Goal: Task Accomplishment & Management: Complete application form

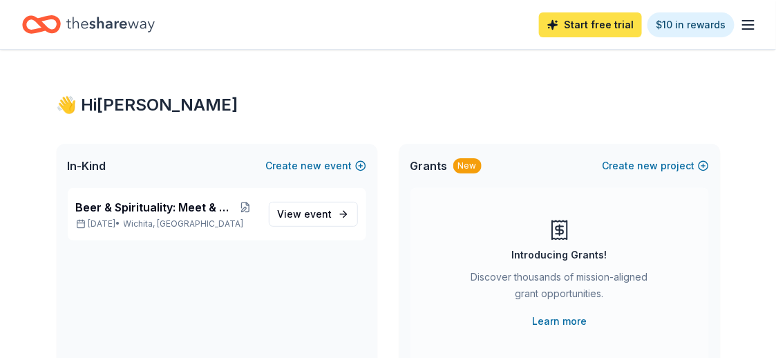
click at [588, 31] on link "Start free trial" at bounding box center [590, 24] width 103 height 25
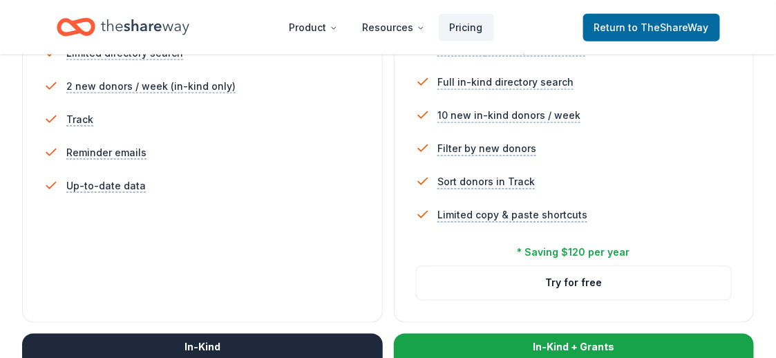
scroll to position [483, 0]
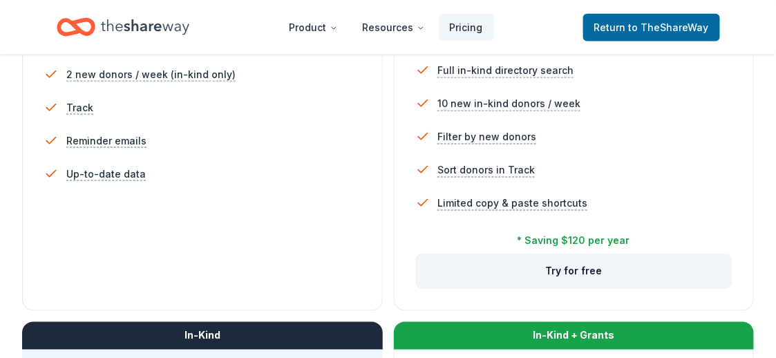
click at [588, 273] on button "Try for free" at bounding box center [574, 271] width 315 height 33
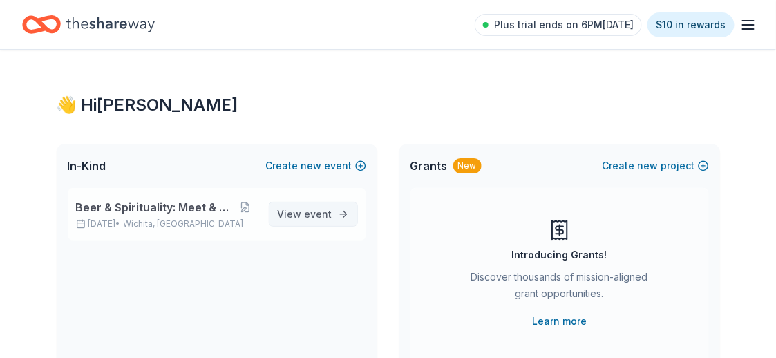
click at [325, 215] on span "event" at bounding box center [319, 214] width 28 height 12
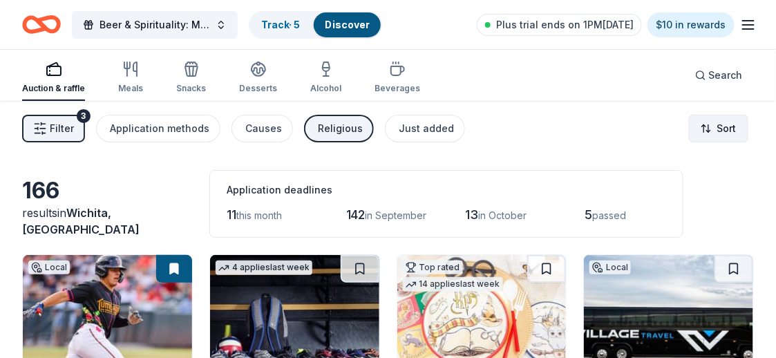
click at [707, 126] on html "Beer & Spirituality: Meet & Mingle Track · 5 Discover Plus trial ends on 1PM[DA…" at bounding box center [388, 179] width 776 height 358
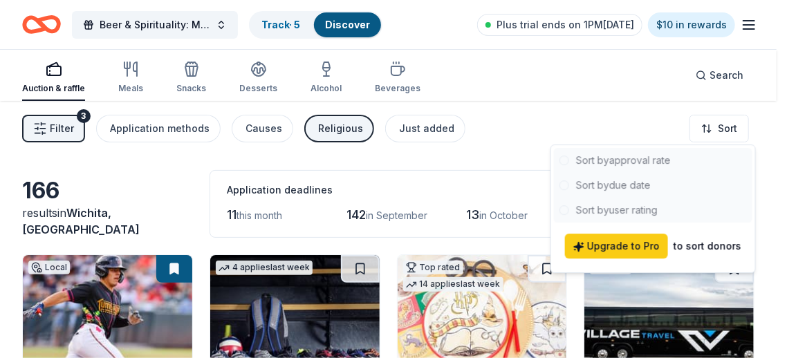
click at [640, 182] on div at bounding box center [653, 185] width 198 height 75
click at [516, 162] on html "Beer & Spirituality: Meet & Mingle Track · 5 Discover Plus trial ends on 1PM, 8…" at bounding box center [393, 179] width 787 height 358
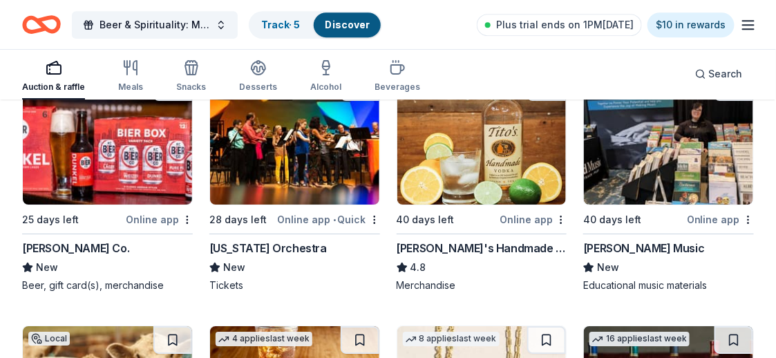
scroll to position [2558, 0]
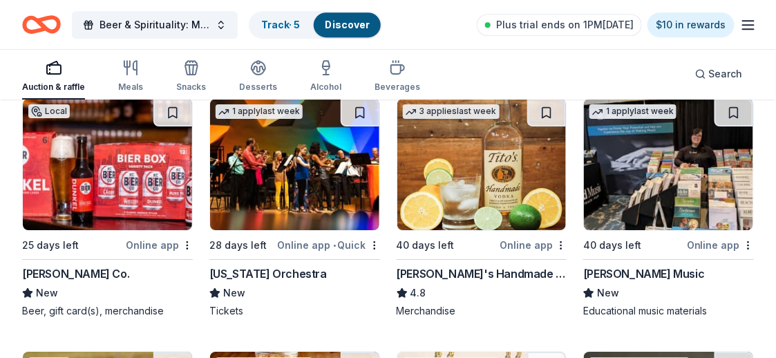
click at [684, 198] on img at bounding box center [668, 164] width 169 height 131
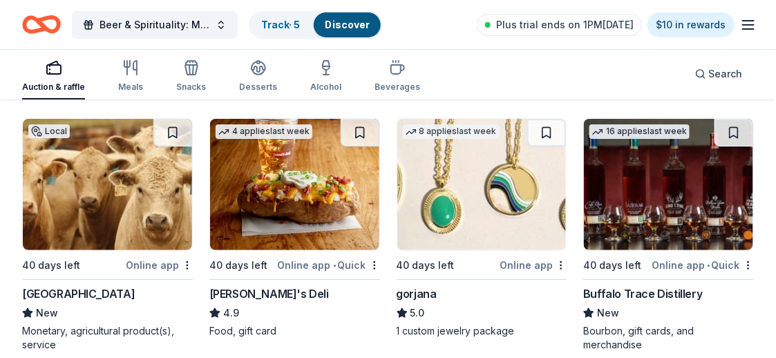
scroll to position [2766, 0]
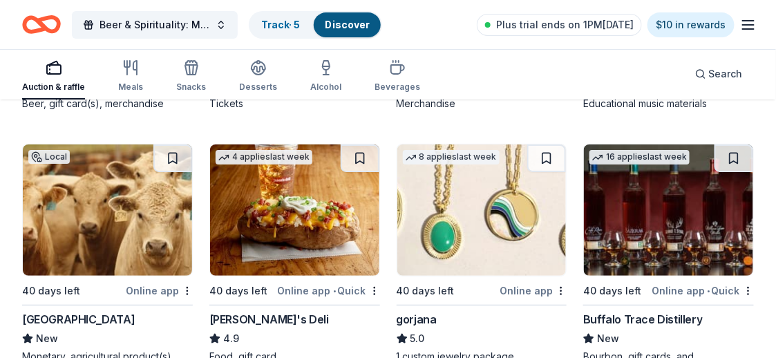
drag, startPoint x: 100, startPoint y: 206, endPoint x: 257, endPoint y: 205, distance: 157.6
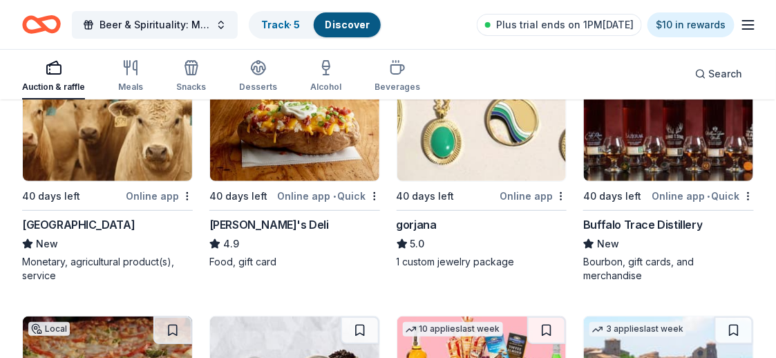
scroll to position [2835, 0]
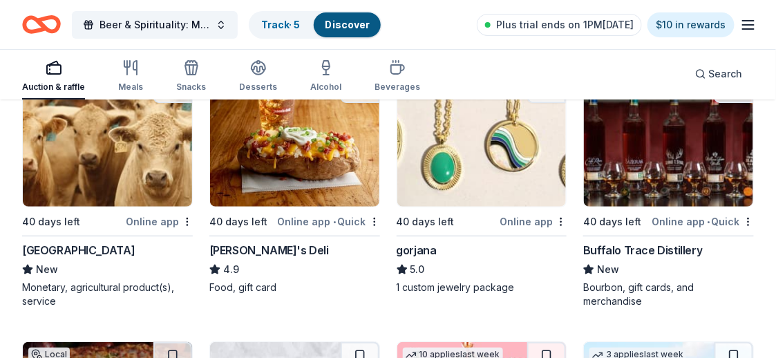
click at [618, 166] on img at bounding box center [668, 140] width 169 height 131
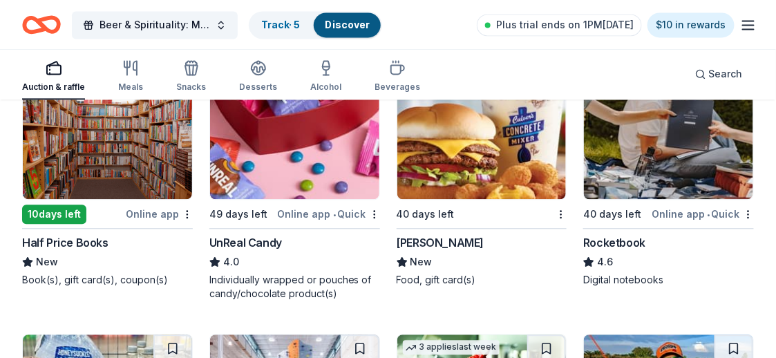
scroll to position [4848, 0]
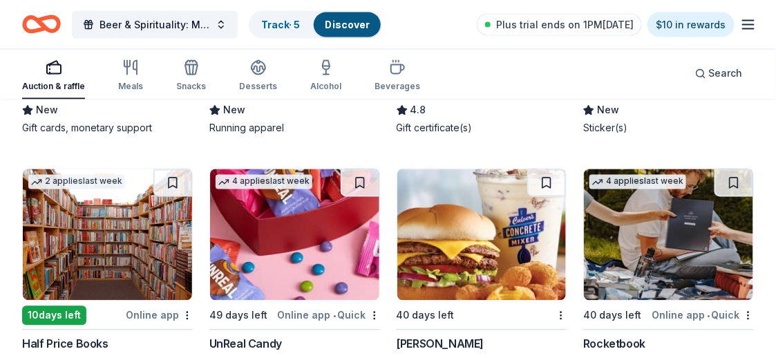
drag, startPoint x: 712, startPoint y: 68, endPoint x: 501, endPoint y: 82, distance: 211.3
click at [501, 82] on div "Auction & raffle Meals Snacks Desserts Alcohol Beverages Search" at bounding box center [388, 73] width 732 height 51
click at [727, 80] on span "Search" at bounding box center [726, 74] width 34 height 17
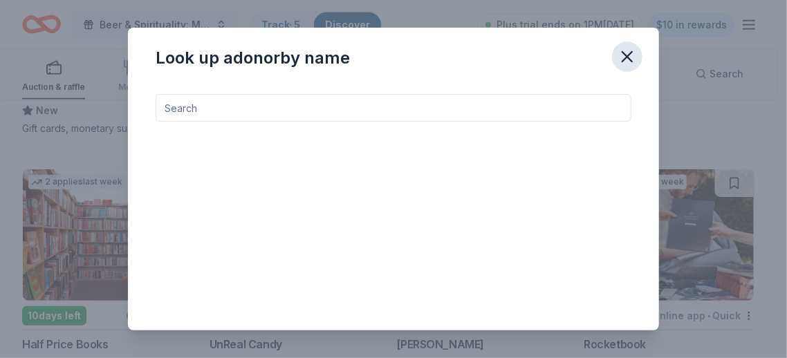
click at [626, 57] on icon "button" at bounding box center [627, 57] width 10 height 10
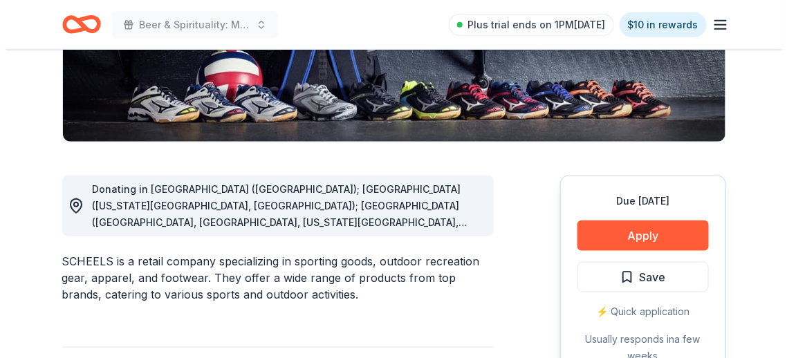
scroll to position [346, 0]
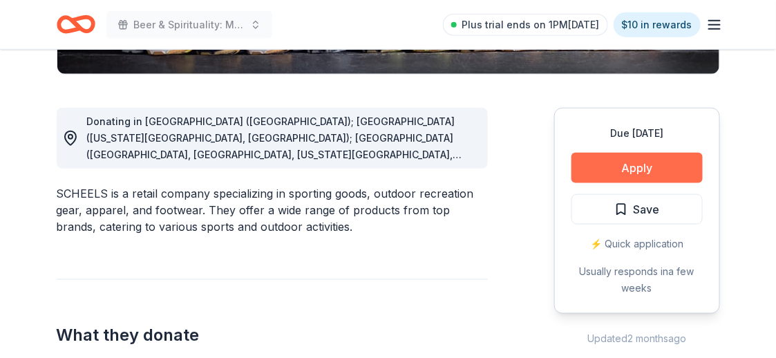
click at [614, 176] on button "Apply" at bounding box center [637, 168] width 131 height 30
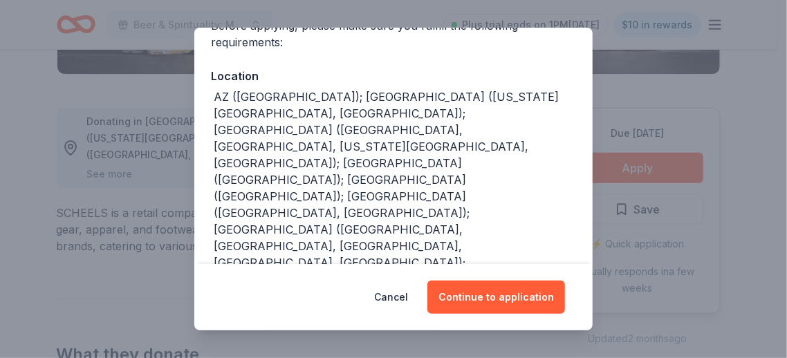
scroll to position [138, 0]
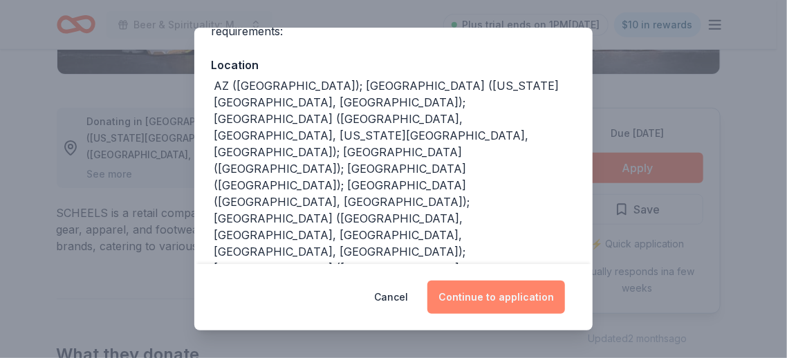
click at [494, 290] on button "Continue to application" at bounding box center [496, 297] width 138 height 33
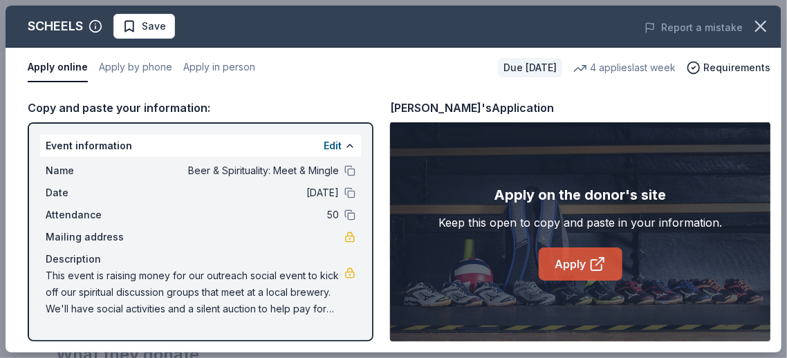
click at [563, 277] on link "Apply" at bounding box center [581, 264] width 84 height 33
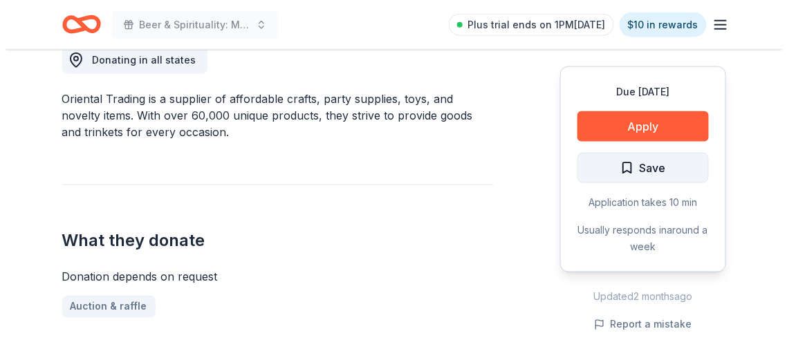
scroll to position [415, 0]
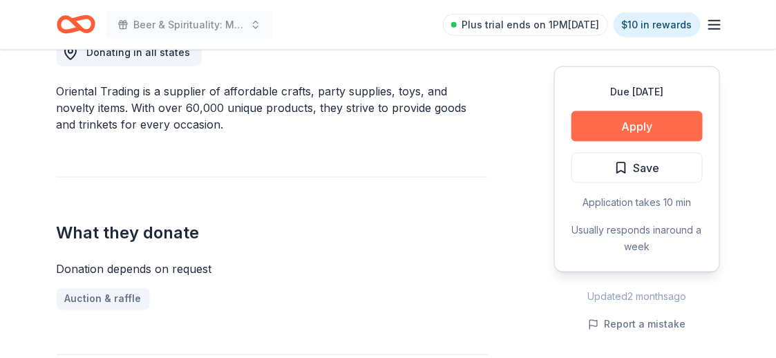
click at [610, 124] on button "Apply" at bounding box center [637, 126] width 131 height 30
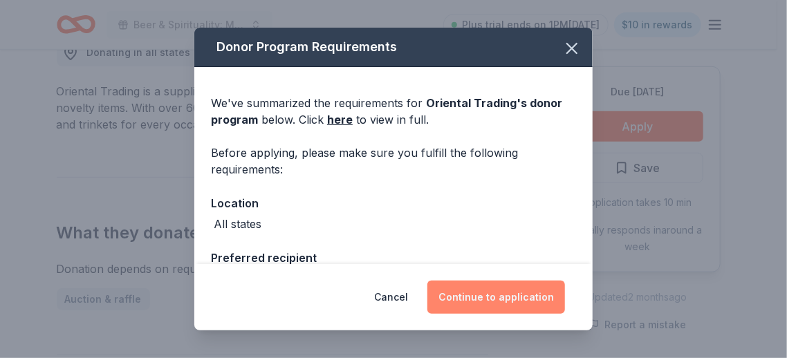
click at [492, 297] on button "Continue to application" at bounding box center [496, 297] width 138 height 33
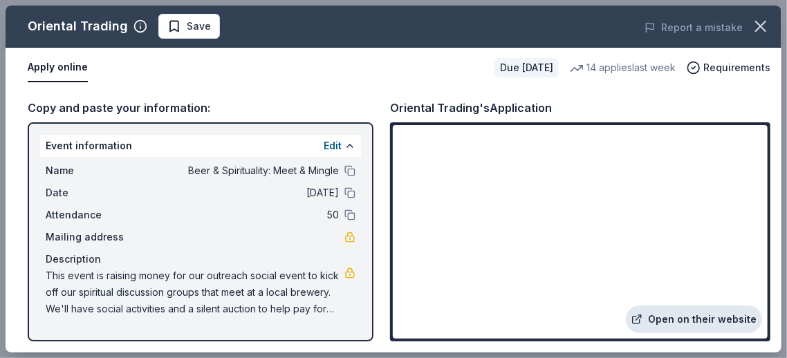
click at [654, 316] on link "Open on their website" at bounding box center [694, 320] width 136 height 28
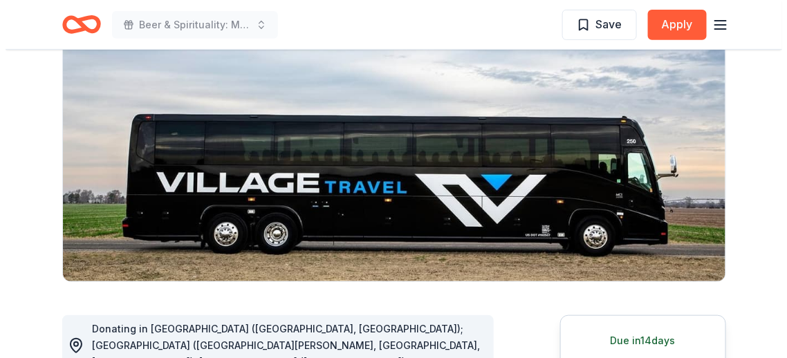
scroll to position [277, 0]
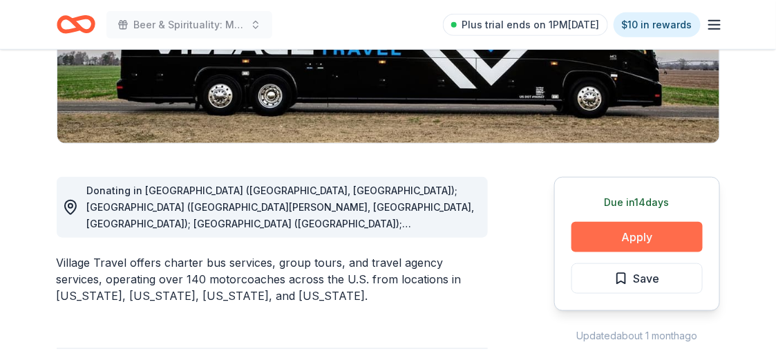
click at [640, 232] on button "Apply" at bounding box center [637, 237] width 131 height 30
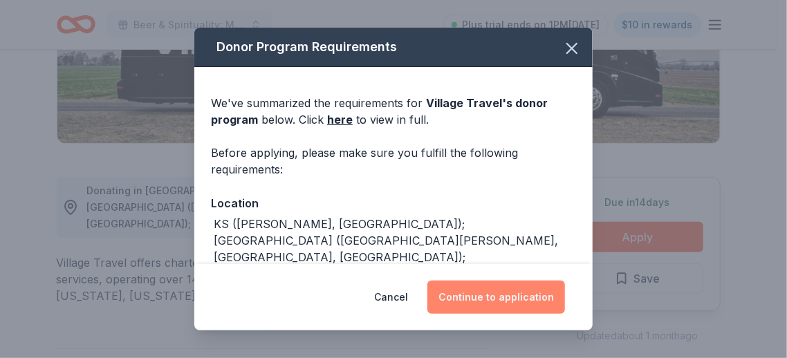
click at [485, 297] on button "Continue to application" at bounding box center [496, 297] width 138 height 33
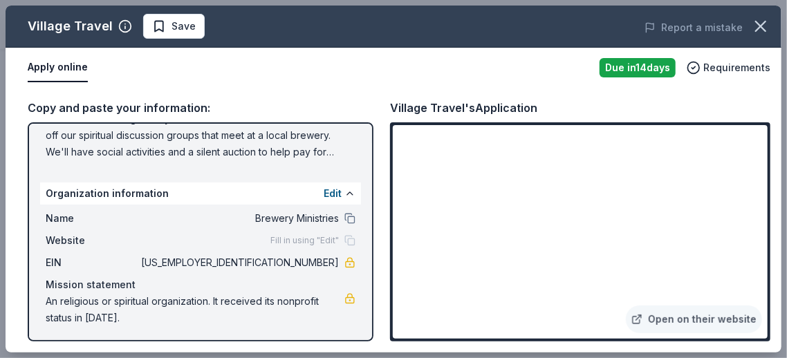
scroll to position [158, 0]
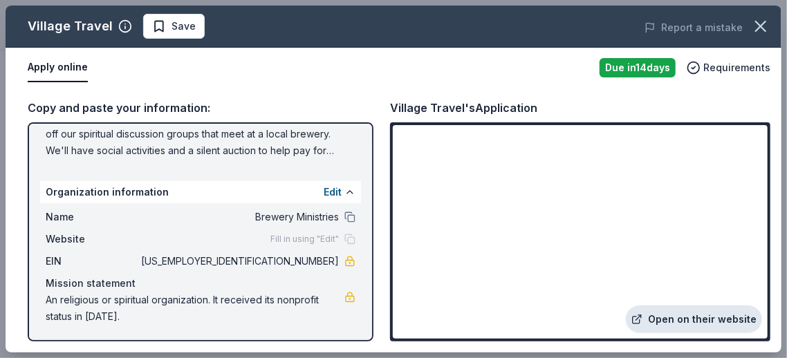
click at [714, 322] on link "Open on their website" at bounding box center [694, 320] width 136 height 28
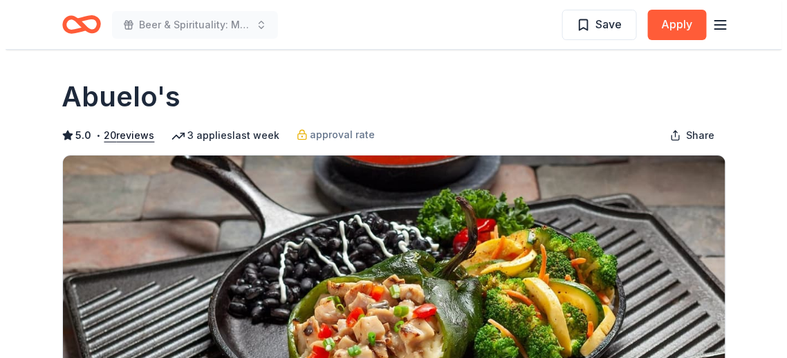
scroll to position [207, 0]
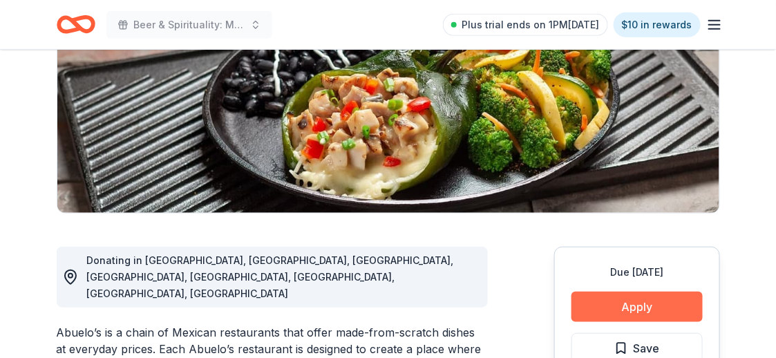
click at [642, 310] on button "Apply" at bounding box center [637, 307] width 131 height 30
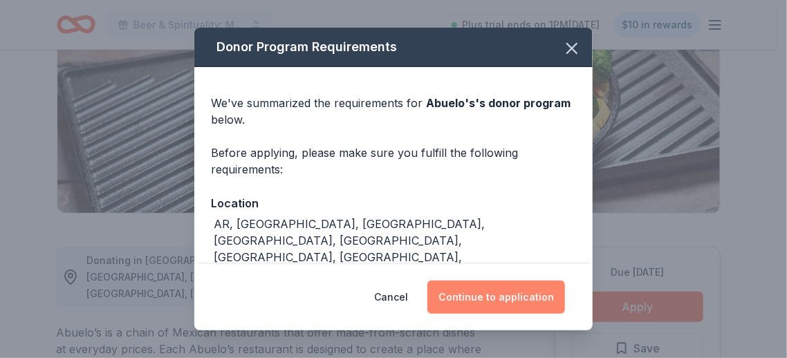
click at [510, 304] on button "Continue to application" at bounding box center [496, 297] width 138 height 33
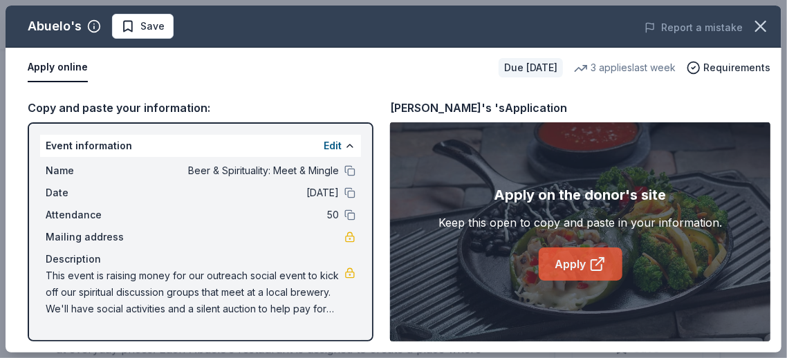
click at [569, 270] on link "Apply" at bounding box center [581, 264] width 84 height 33
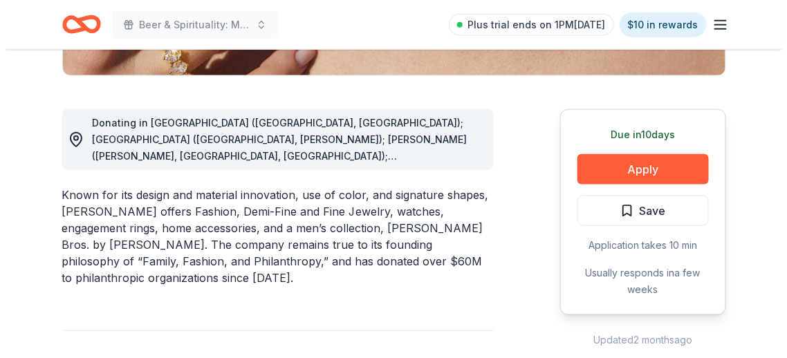
scroll to position [346, 0]
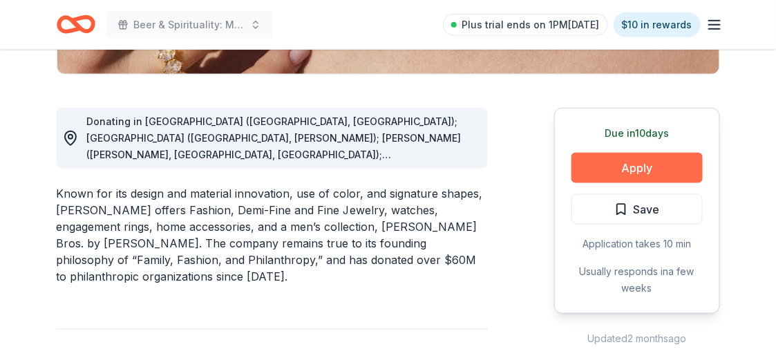
click at [617, 168] on button "Apply" at bounding box center [637, 168] width 131 height 30
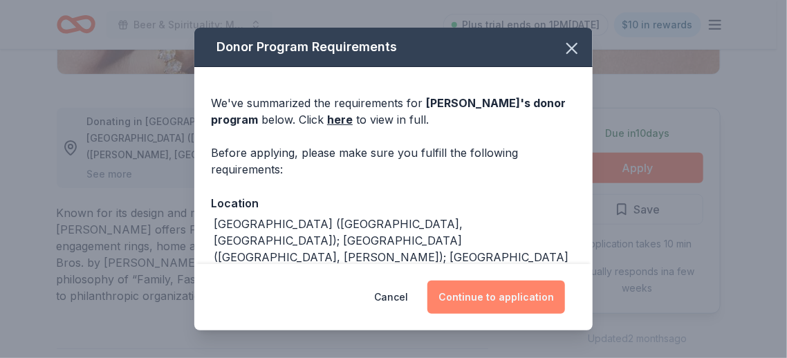
click at [481, 296] on button "Continue to application" at bounding box center [496, 297] width 138 height 33
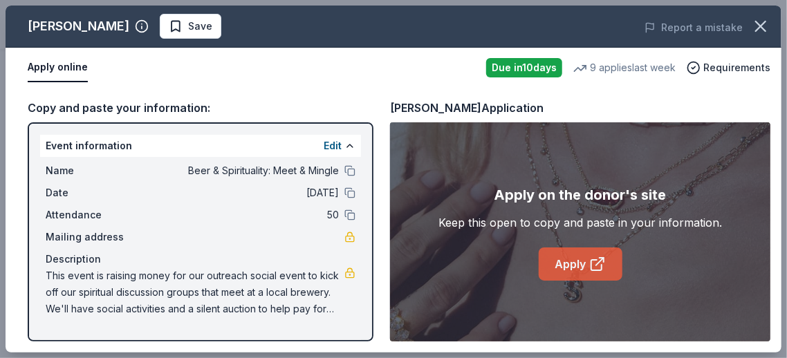
click at [573, 270] on link "Apply" at bounding box center [581, 264] width 84 height 33
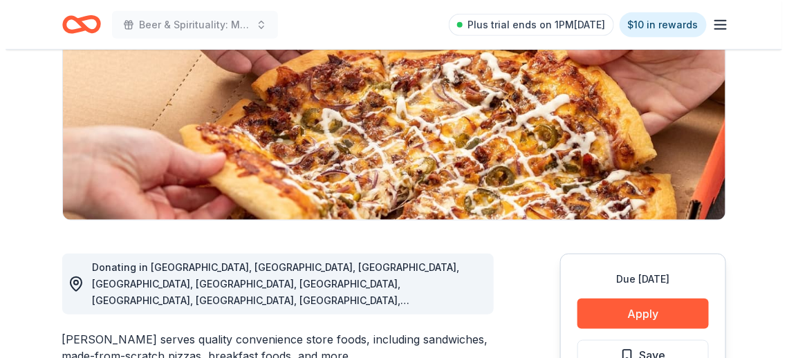
scroll to position [277, 0]
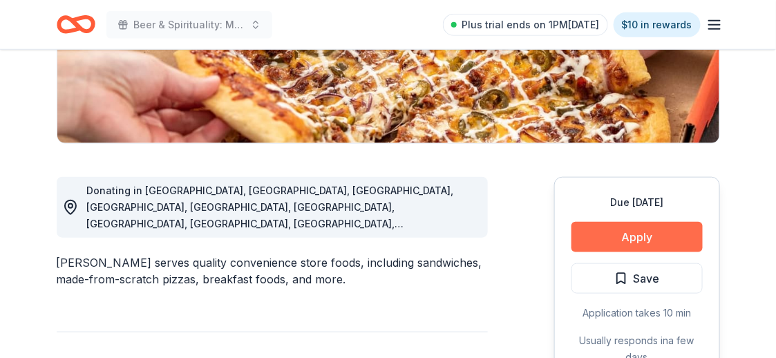
click at [625, 242] on button "Apply" at bounding box center [637, 237] width 131 height 30
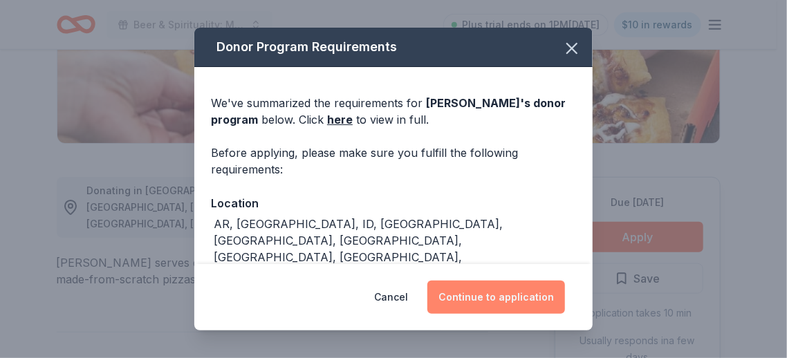
click at [492, 302] on button "Continue to application" at bounding box center [496, 297] width 138 height 33
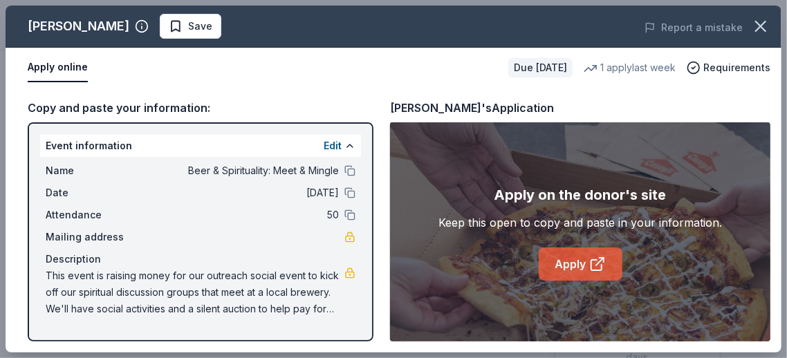
click at [555, 263] on link "Apply" at bounding box center [581, 264] width 84 height 33
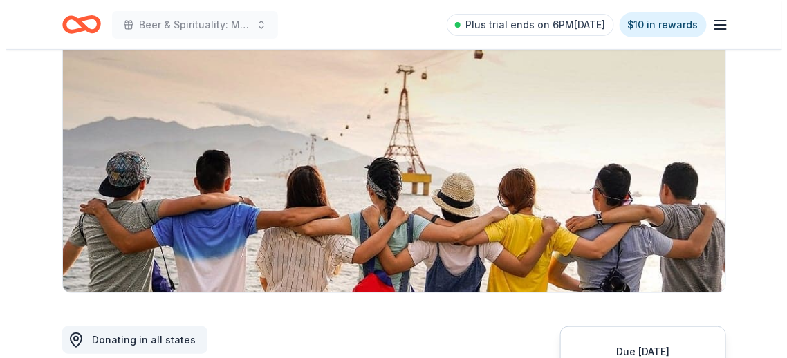
scroll to position [207, 0]
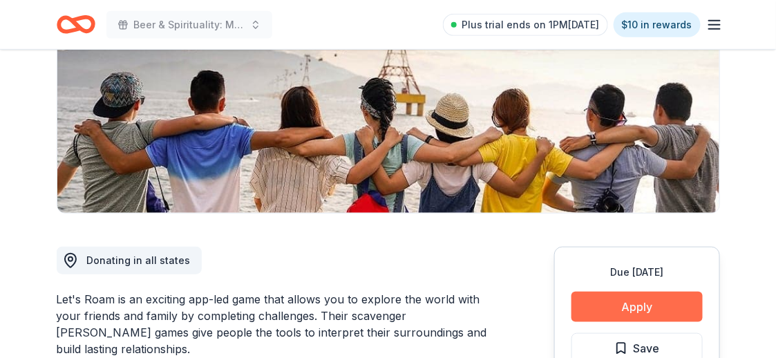
click at [628, 307] on button "Apply" at bounding box center [637, 307] width 131 height 30
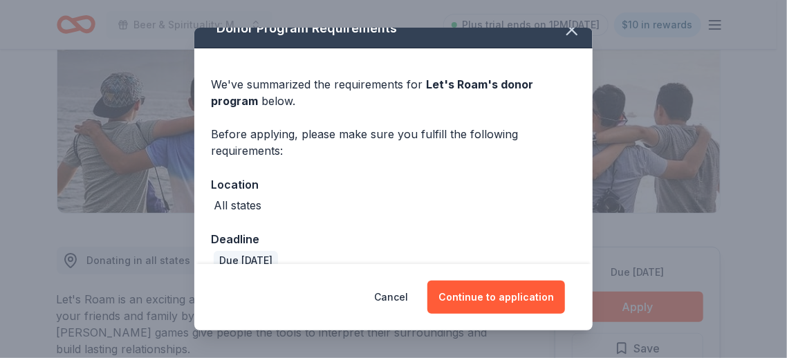
scroll to position [41, 0]
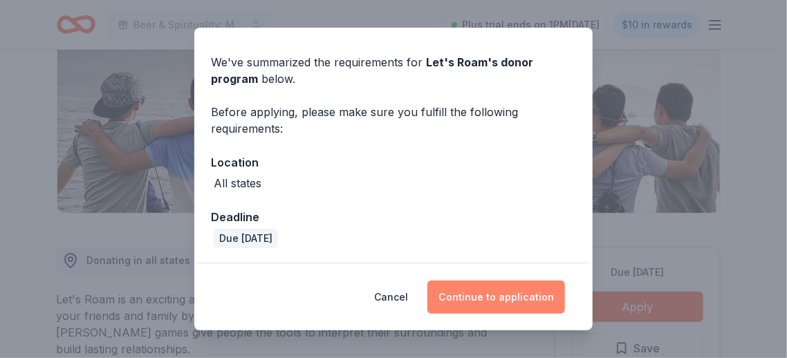
click at [492, 299] on button "Continue to application" at bounding box center [496, 297] width 138 height 33
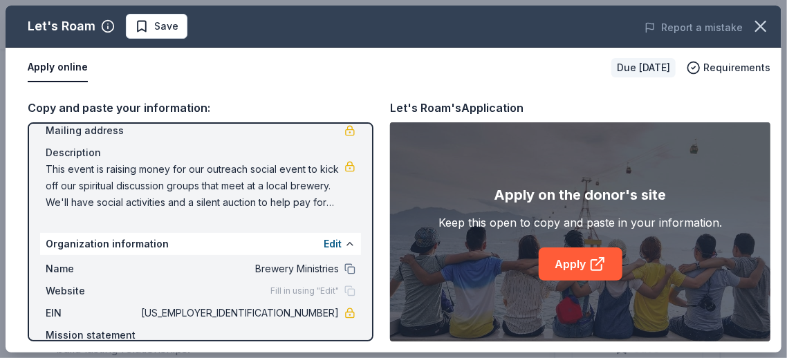
scroll to position [138, 0]
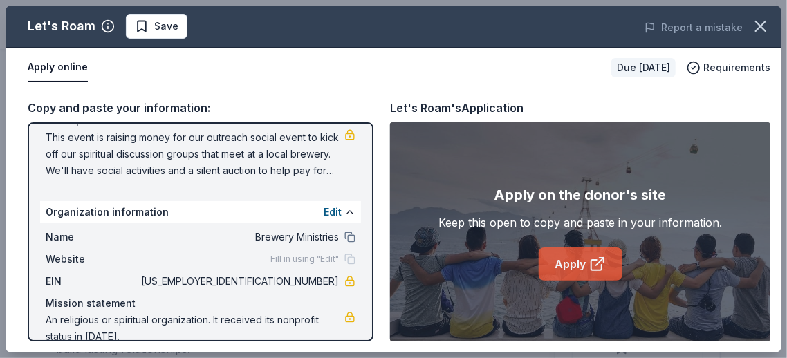
click at [568, 262] on link "Apply" at bounding box center [581, 264] width 84 height 33
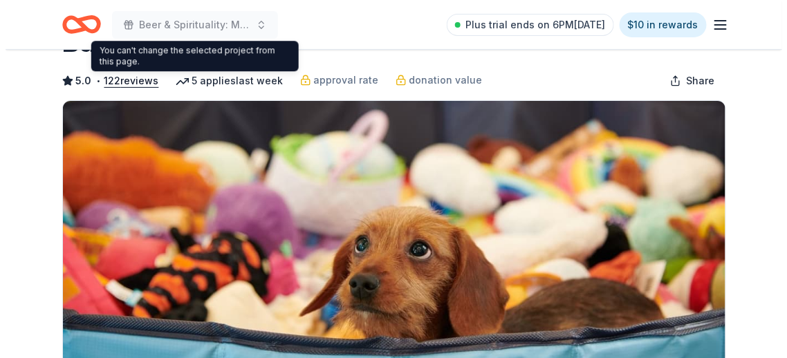
scroll to position [207, 0]
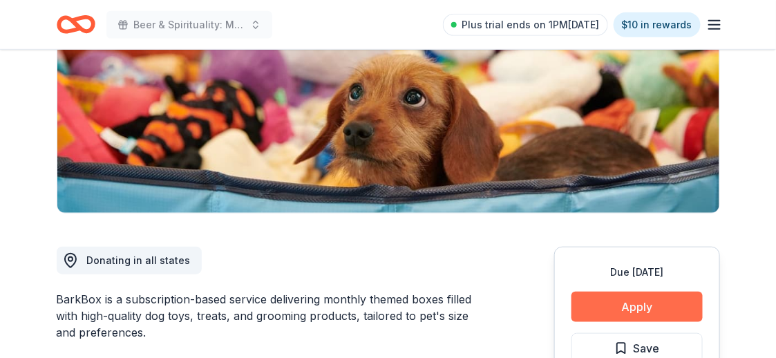
click at [625, 306] on button "Apply" at bounding box center [637, 307] width 131 height 30
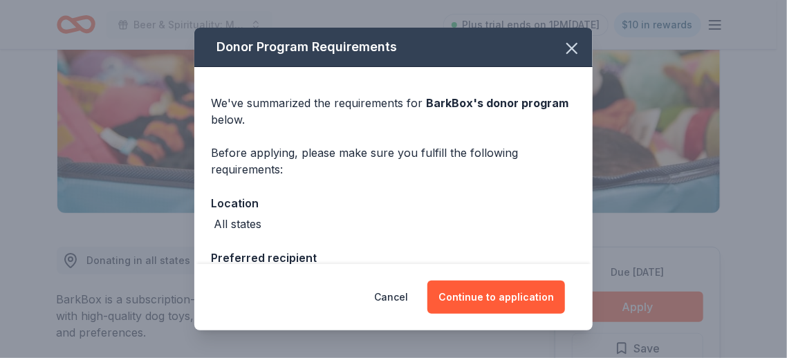
scroll to position [138, 0]
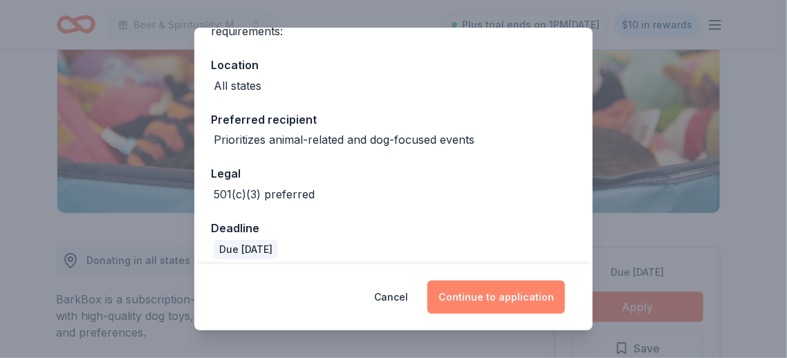
click at [510, 305] on button "Continue to application" at bounding box center [496, 297] width 138 height 33
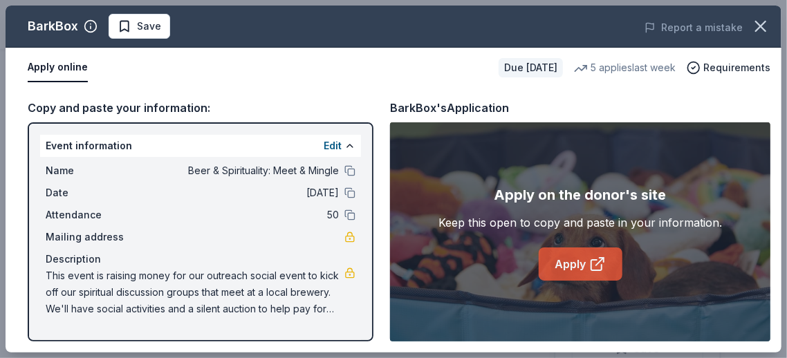
click at [572, 266] on link "Apply" at bounding box center [581, 264] width 84 height 33
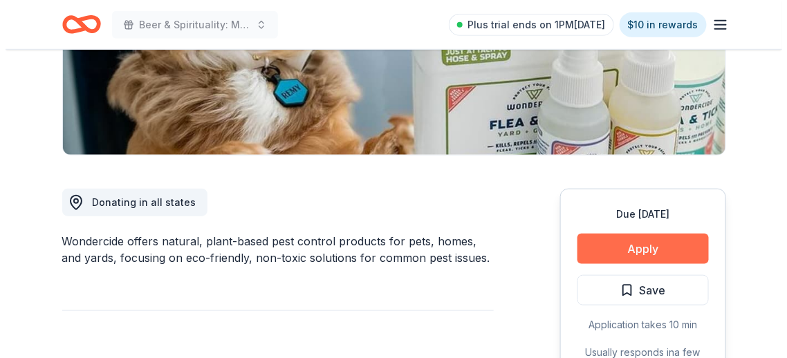
scroll to position [277, 0]
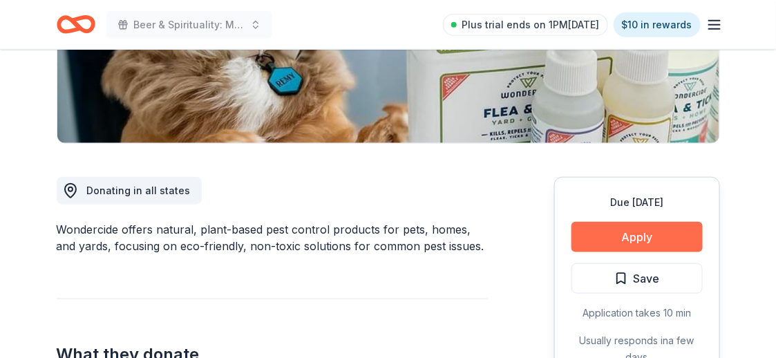
click at [637, 240] on button "Apply" at bounding box center [637, 237] width 131 height 30
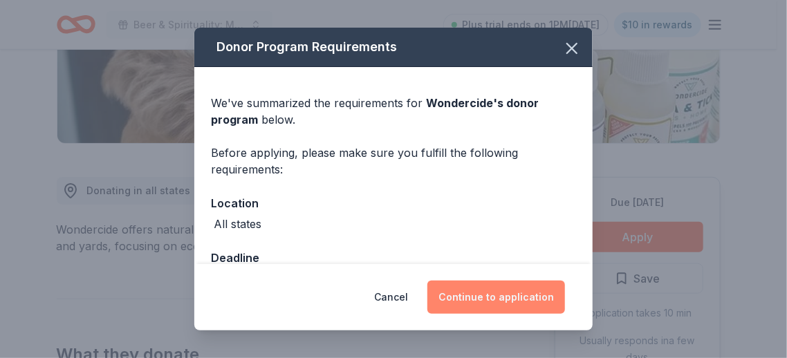
click at [481, 295] on button "Continue to application" at bounding box center [496, 297] width 138 height 33
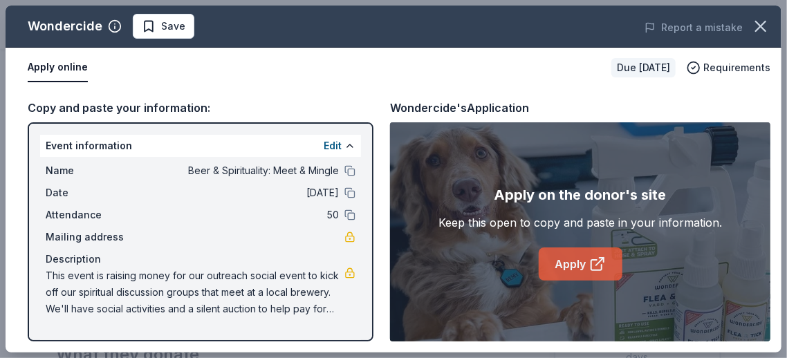
click at [569, 277] on link "Apply" at bounding box center [581, 264] width 84 height 33
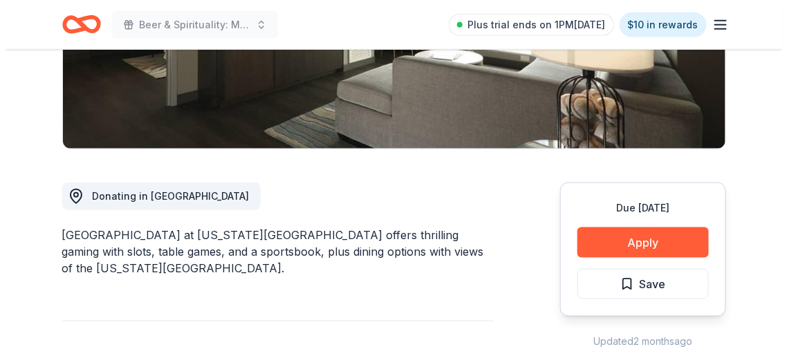
scroll to position [346, 0]
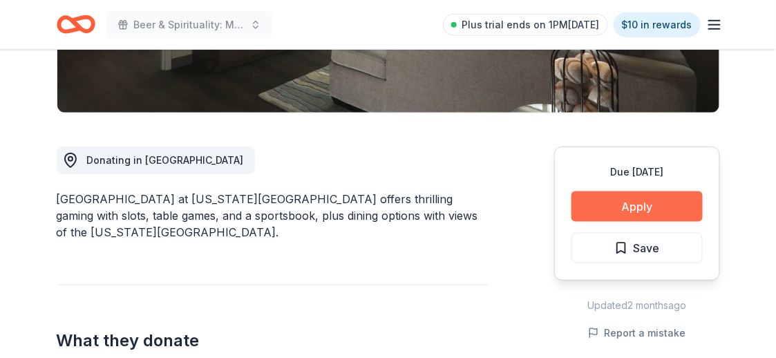
click at [603, 192] on button "Apply" at bounding box center [637, 207] width 131 height 30
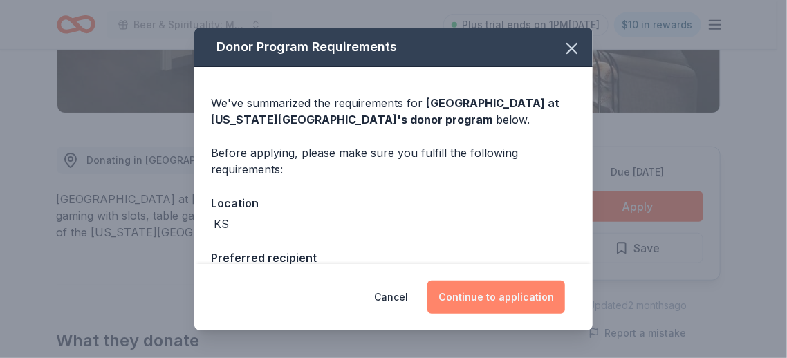
click at [501, 299] on button "Continue to application" at bounding box center [496, 297] width 138 height 33
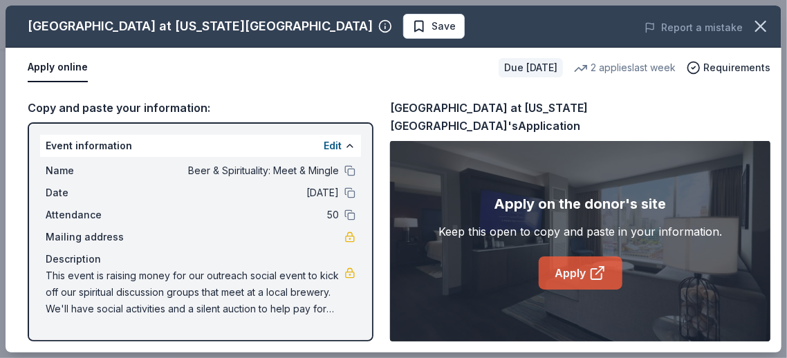
click at [574, 274] on link "Apply" at bounding box center [581, 273] width 84 height 33
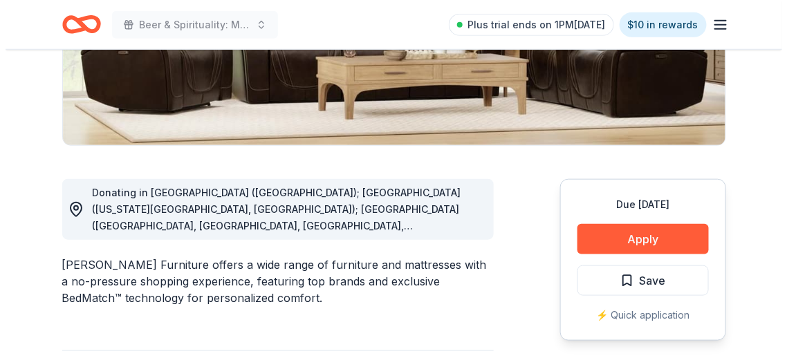
scroll to position [277, 0]
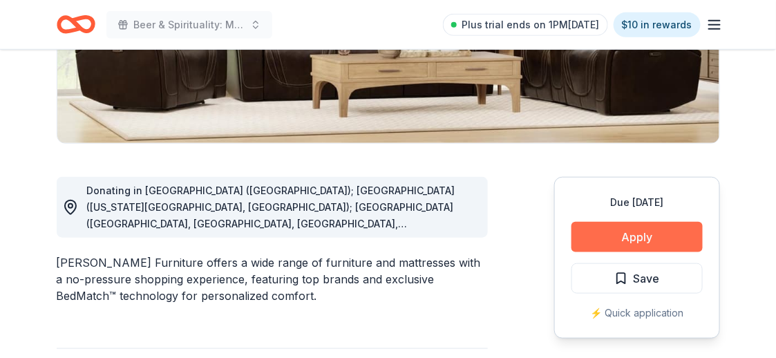
click at [621, 241] on button "Apply" at bounding box center [637, 237] width 131 height 30
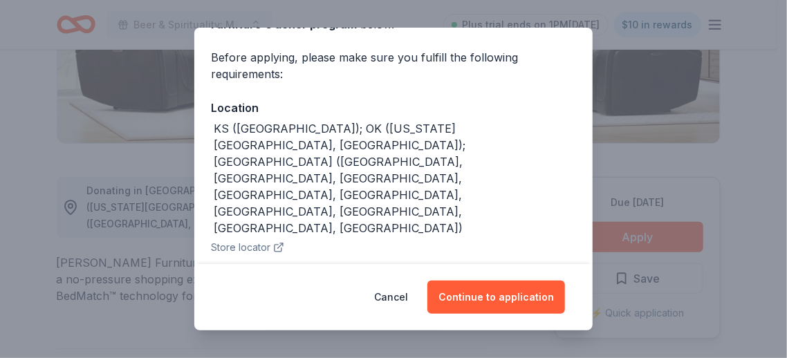
scroll to position [62, 0]
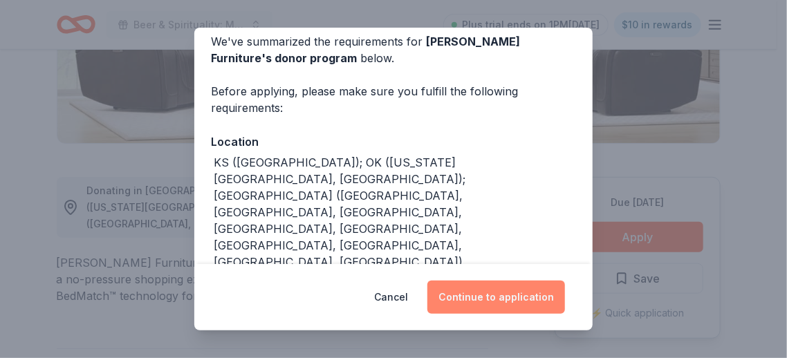
click at [502, 292] on button "Continue to application" at bounding box center [496, 297] width 138 height 33
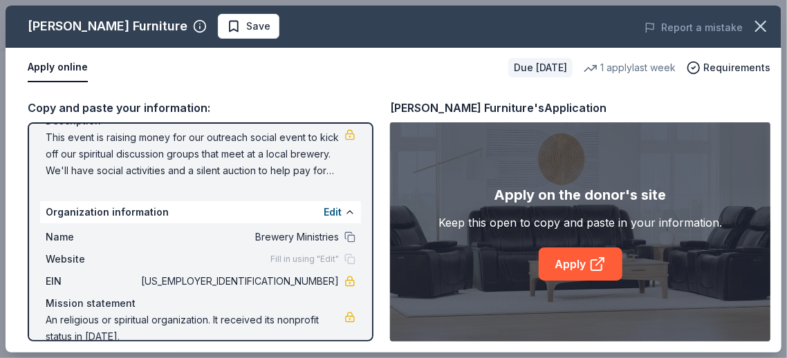
scroll to position [158, 0]
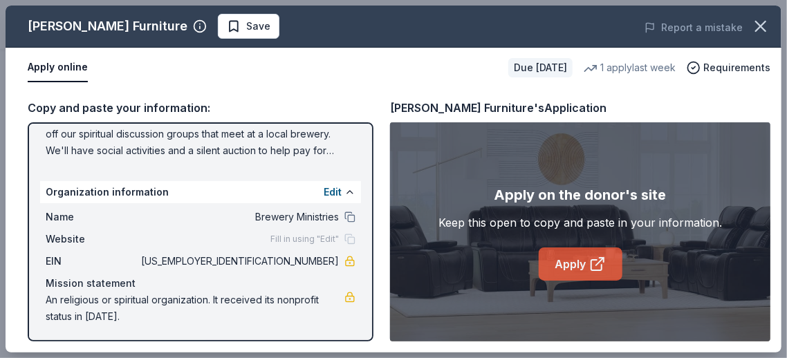
click at [585, 263] on link "Apply" at bounding box center [581, 264] width 84 height 33
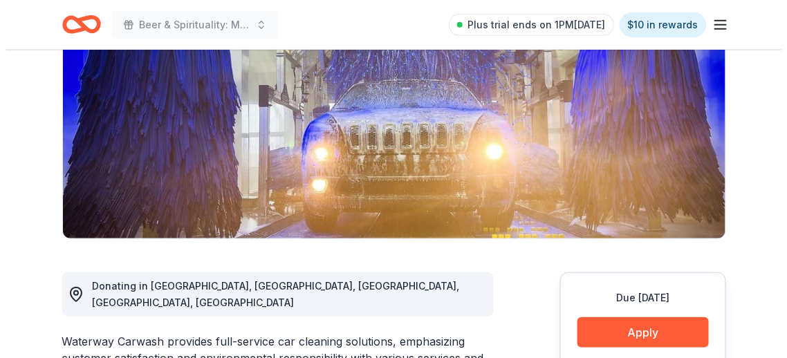
scroll to position [207, 0]
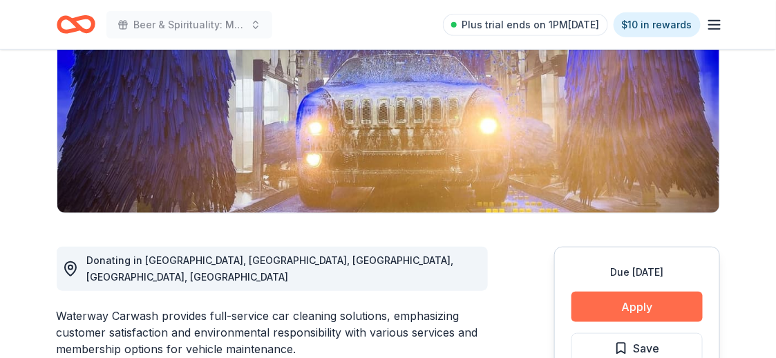
click at [650, 308] on button "Apply" at bounding box center [637, 307] width 131 height 30
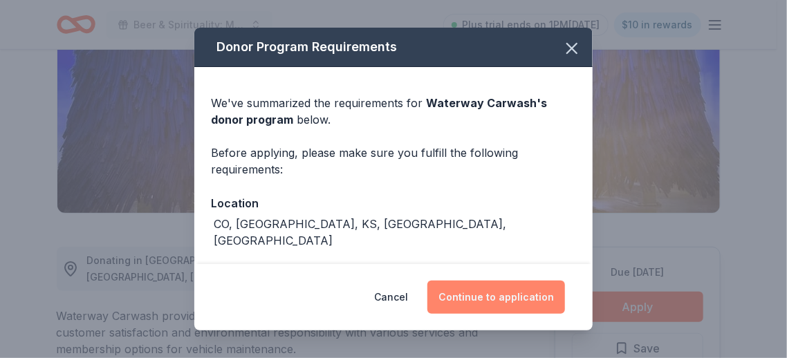
click at [485, 297] on button "Continue to application" at bounding box center [496, 297] width 138 height 33
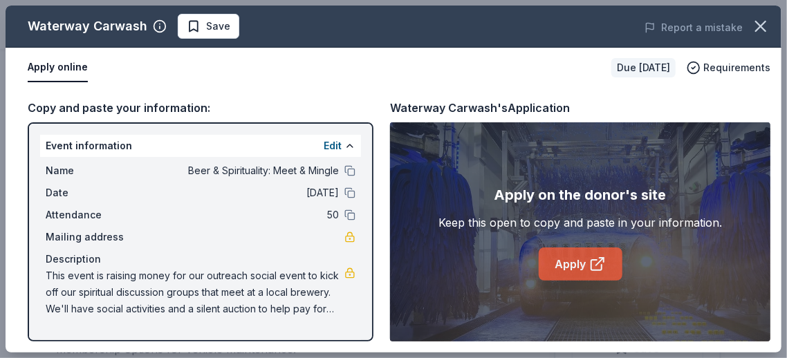
click at [570, 265] on link "Apply" at bounding box center [581, 264] width 84 height 33
click at [584, 265] on link "Apply" at bounding box center [581, 264] width 84 height 33
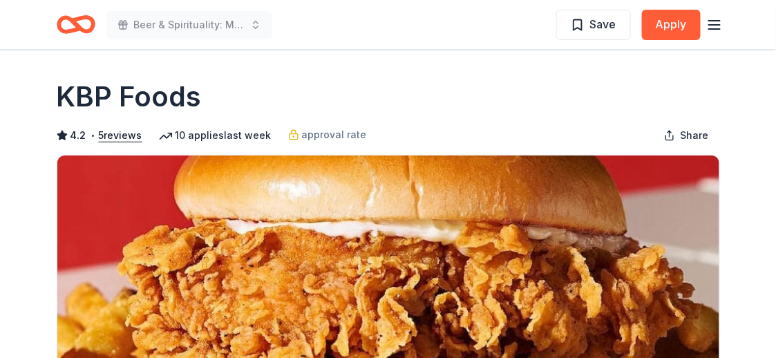
scroll to position [207, 0]
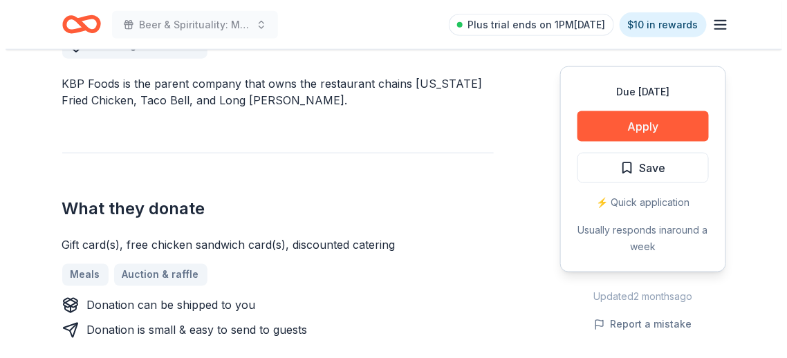
scroll to position [346, 0]
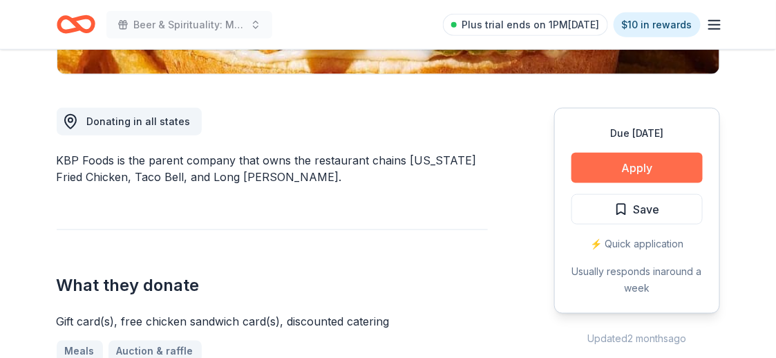
click at [619, 167] on button "Apply" at bounding box center [637, 168] width 131 height 30
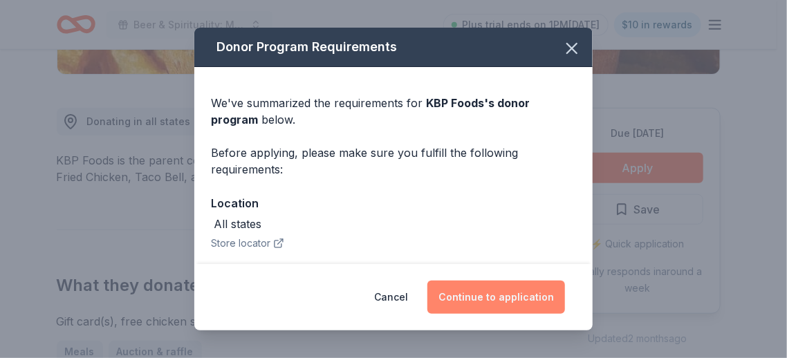
click at [478, 297] on button "Continue to application" at bounding box center [496, 297] width 138 height 33
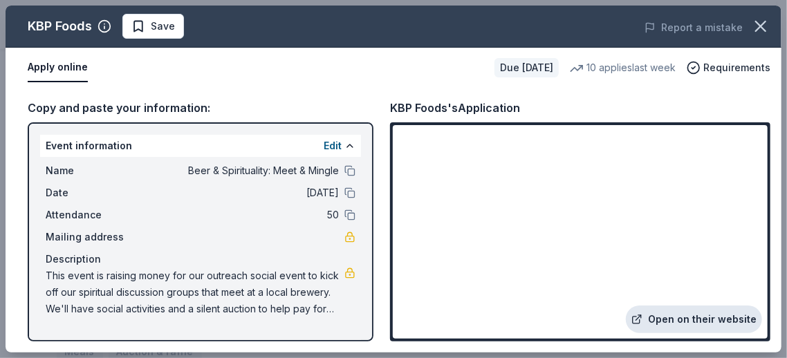
click at [723, 315] on link "Open on their website" at bounding box center [694, 320] width 136 height 28
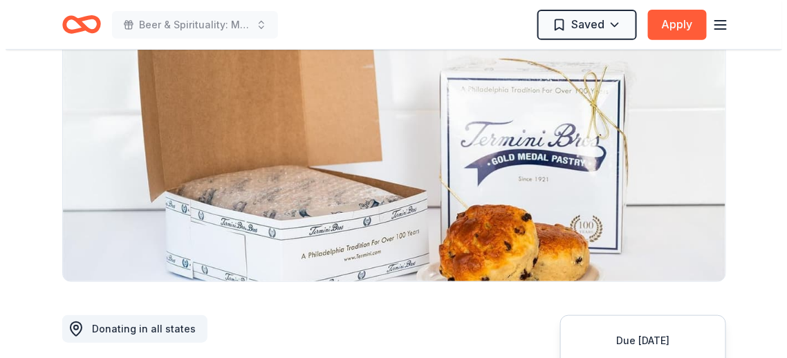
scroll to position [277, 0]
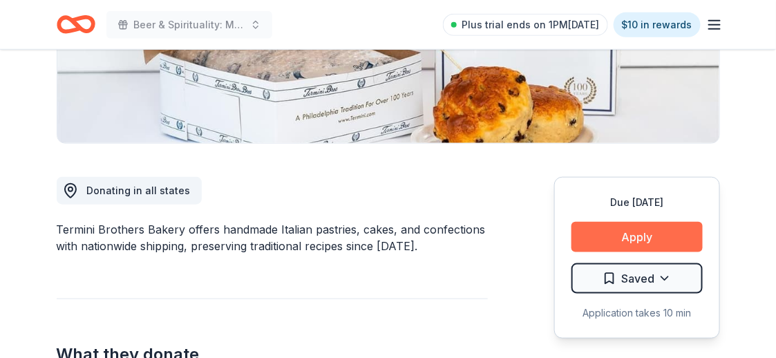
click at [610, 239] on button "Apply" at bounding box center [637, 237] width 131 height 30
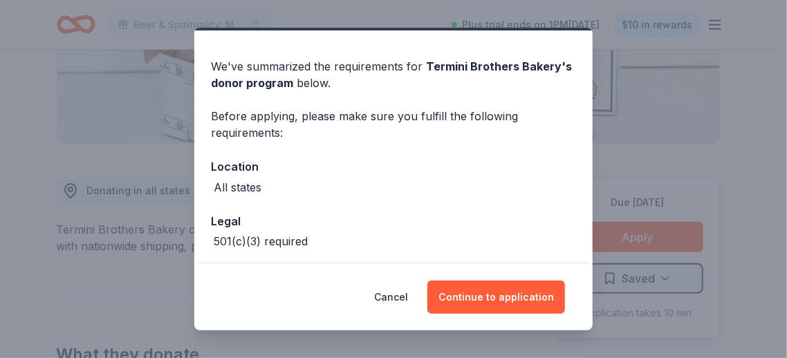
scroll to position [95, 0]
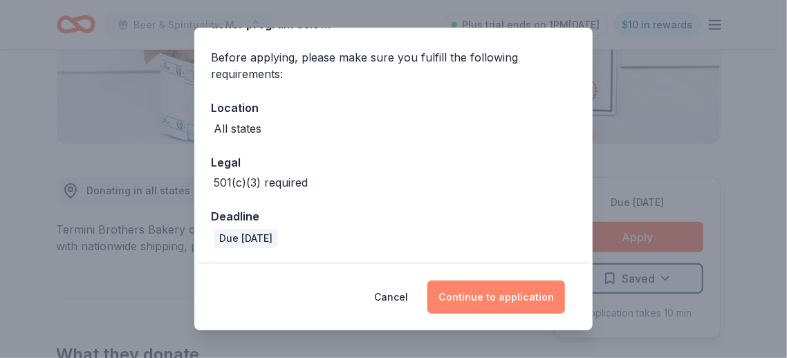
click at [492, 294] on button "Continue to application" at bounding box center [496, 297] width 138 height 33
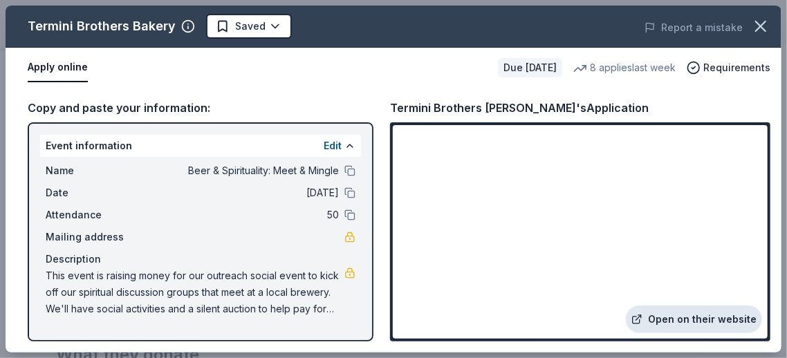
click at [697, 326] on link "Open on their website" at bounding box center [694, 320] width 136 height 28
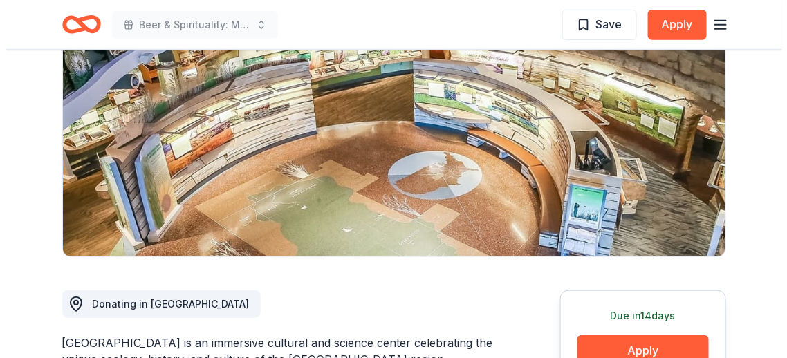
scroll to position [207, 0]
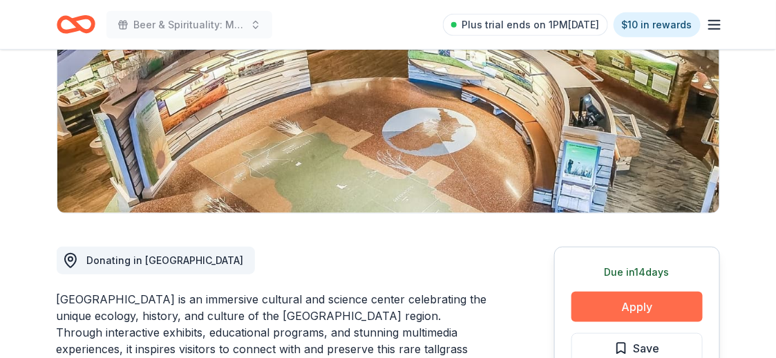
click at [599, 310] on button "Apply" at bounding box center [637, 307] width 131 height 30
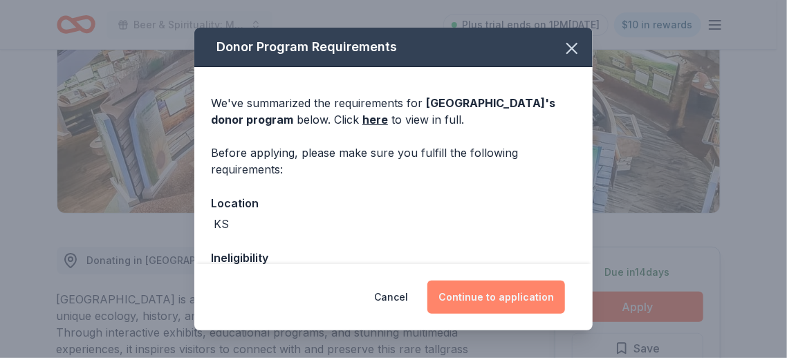
click at [516, 299] on button "Continue to application" at bounding box center [496, 297] width 138 height 33
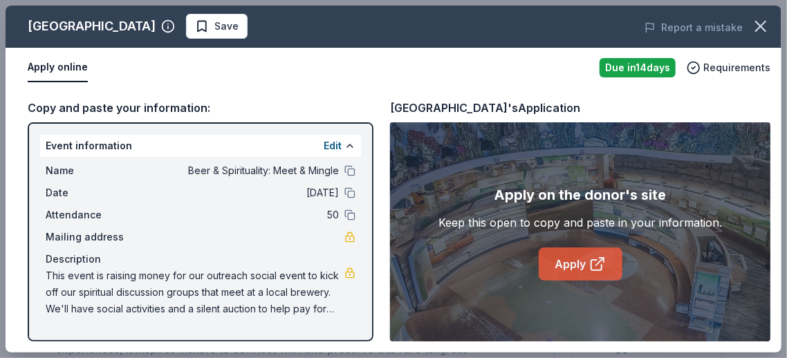
click at [588, 263] on link "Apply" at bounding box center [581, 264] width 84 height 33
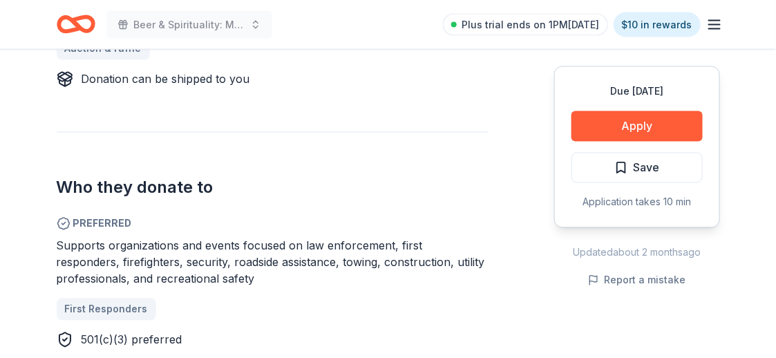
scroll to position [691, 0]
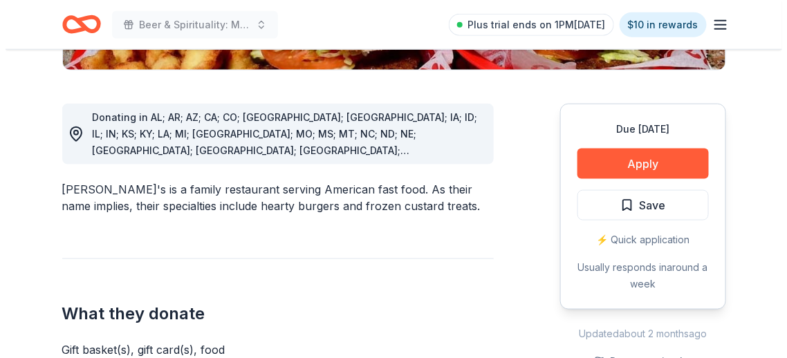
scroll to position [415, 0]
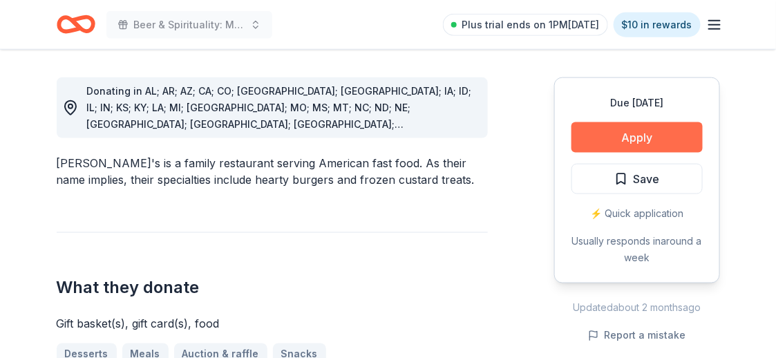
click at [623, 129] on button "Apply" at bounding box center [637, 137] width 131 height 30
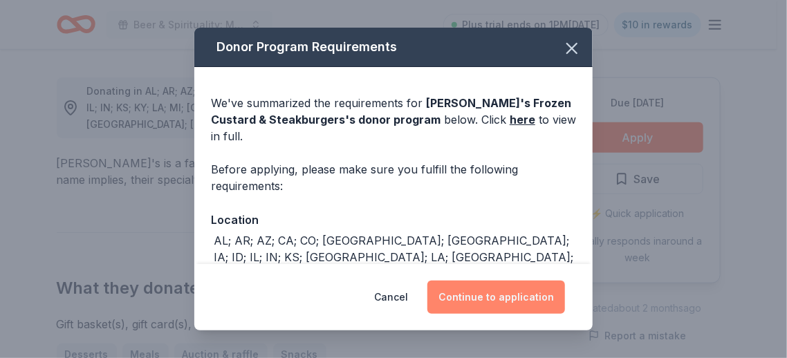
click at [464, 301] on button "Continue to application" at bounding box center [496, 297] width 138 height 33
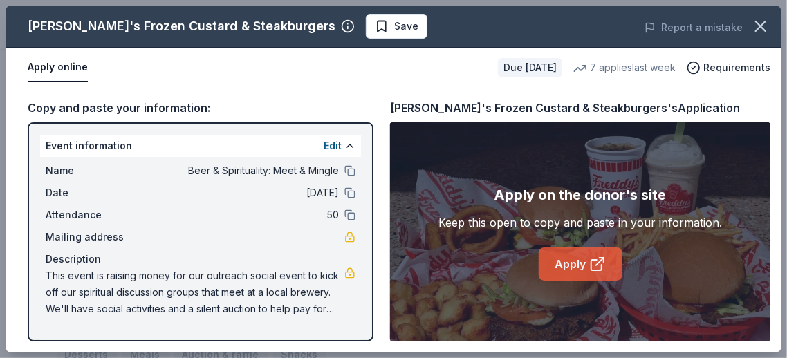
click at [567, 254] on link "Apply" at bounding box center [581, 264] width 84 height 33
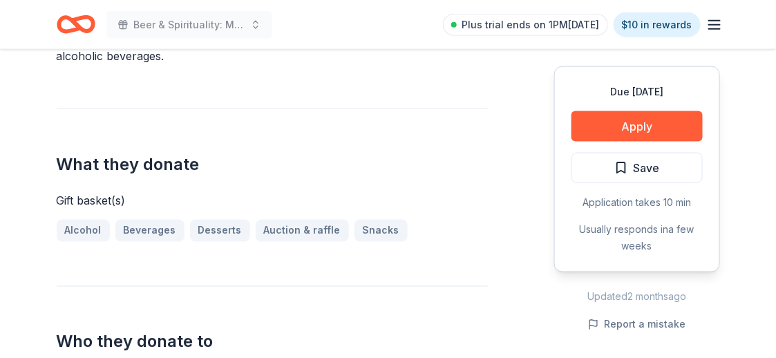
scroll to position [691, 0]
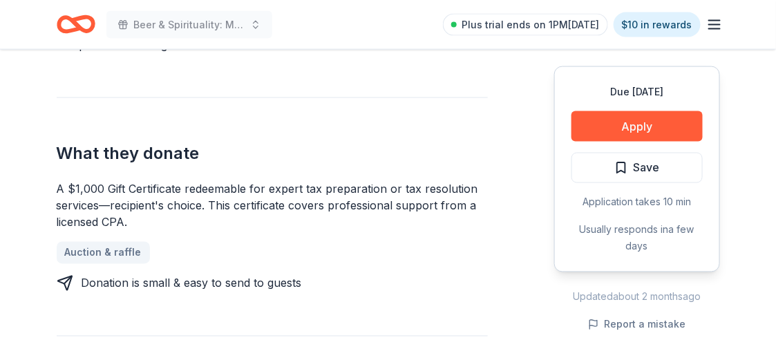
scroll to position [553, 0]
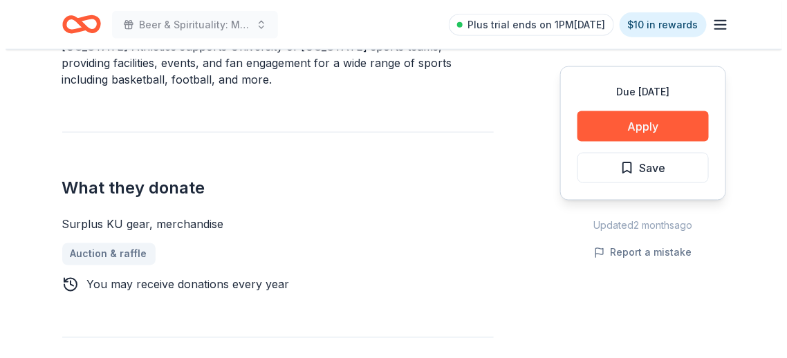
scroll to position [483, 0]
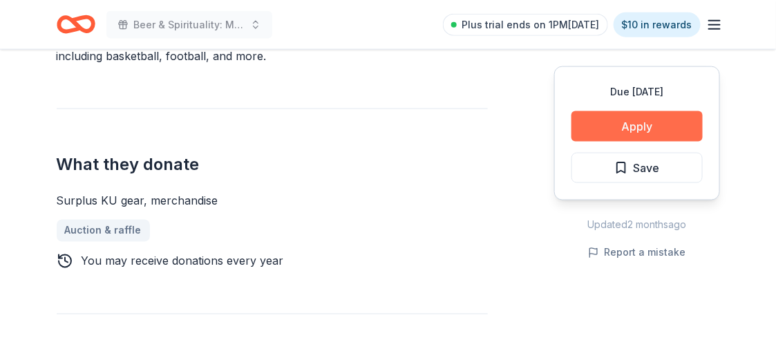
click at [609, 121] on button "Apply" at bounding box center [637, 126] width 131 height 30
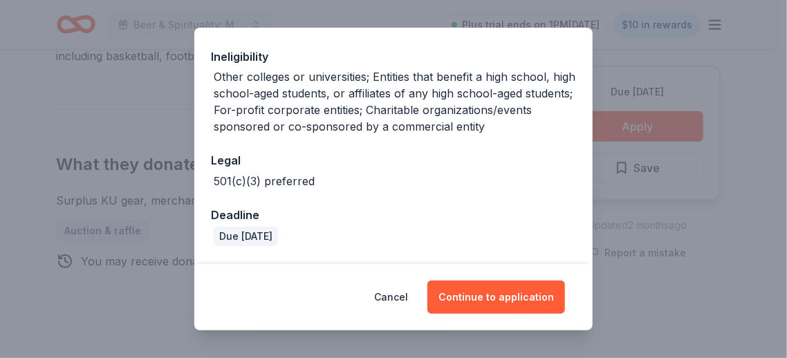
scroll to position [201, 0]
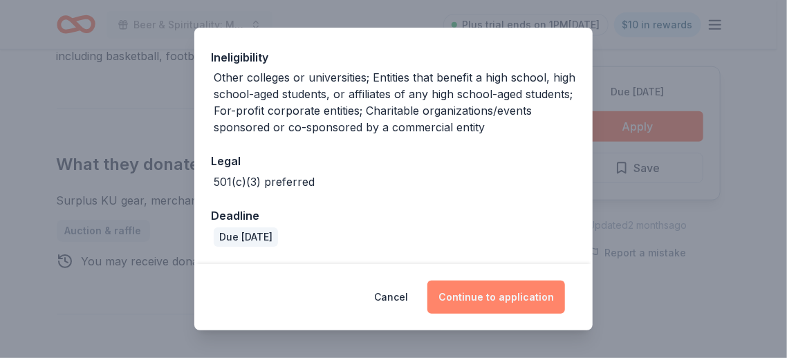
click at [483, 295] on button "Continue to application" at bounding box center [496, 297] width 138 height 33
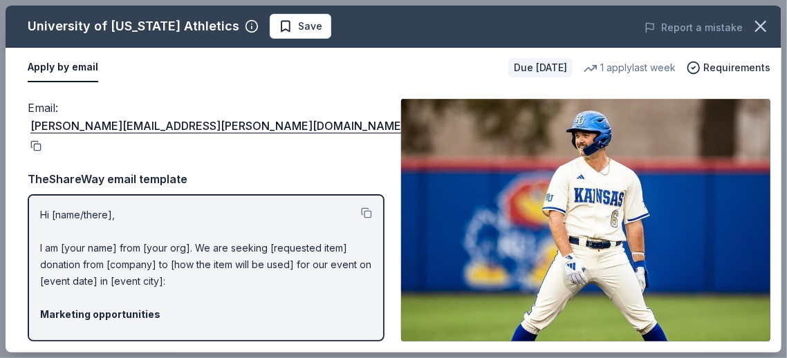
click at [41, 140] on button at bounding box center [35, 145] width 14 height 11
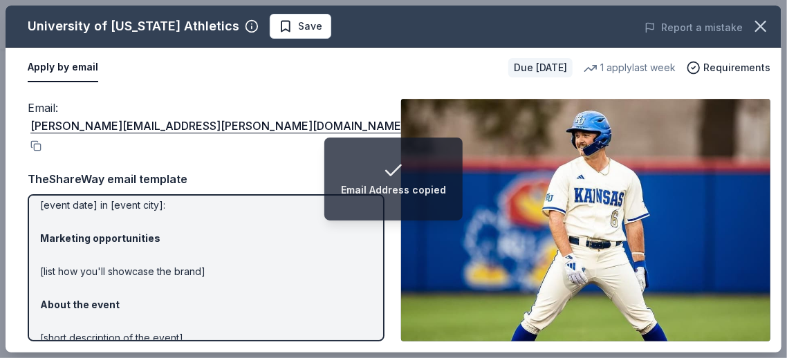
scroll to position [0, 0]
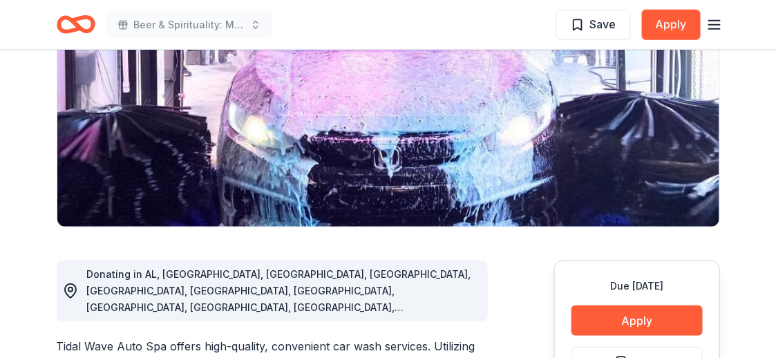
scroll to position [277, 0]
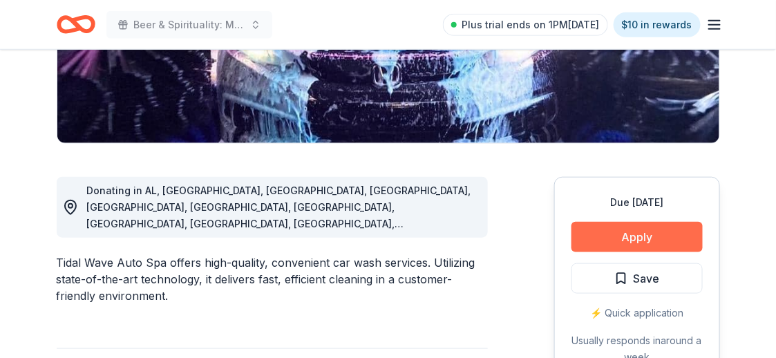
click at [646, 237] on button "Apply" at bounding box center [637, 237] width 131 height 30
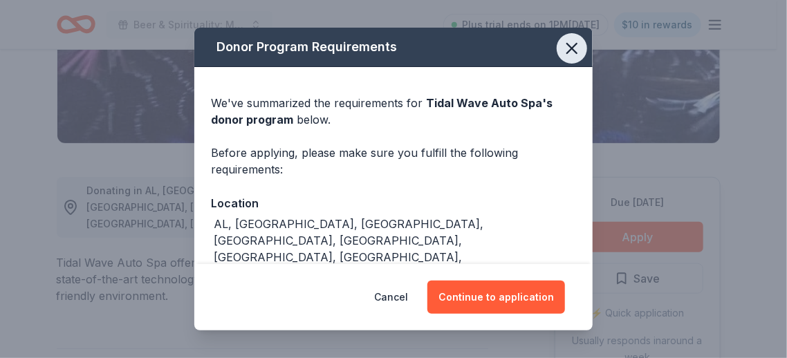
click at [567, 46] on icon "button" at bounding box center [572, 49] width 10 height 10
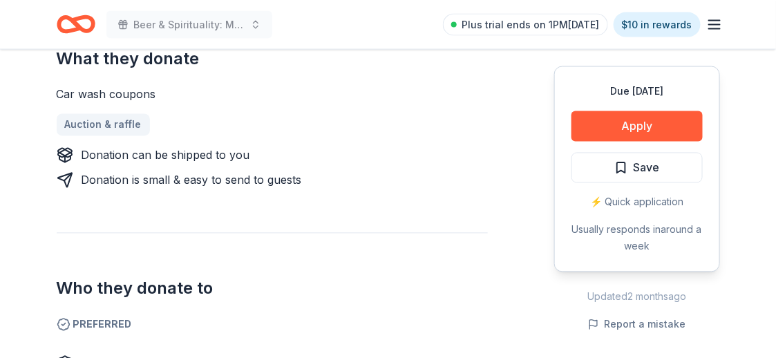
scroll to position [207, 0]
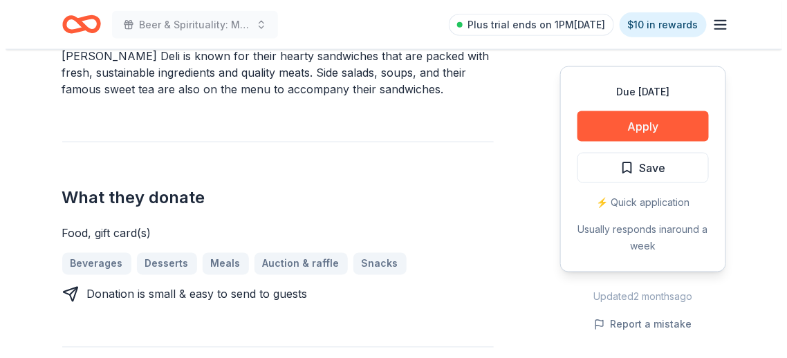
scroll to position [207, 0]
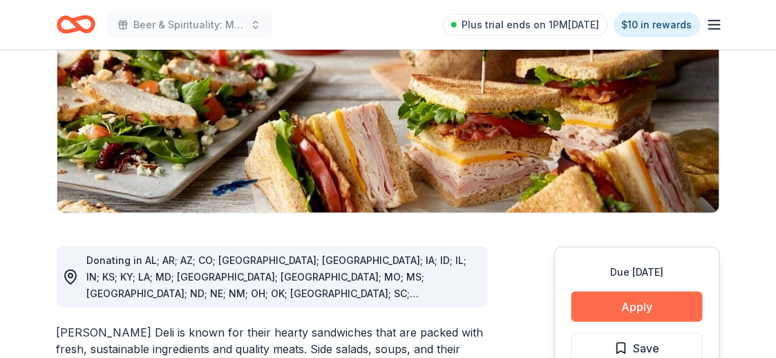
click at [649, 307] on button "Apply" at bounding box center [637, 307] width 131 height 30
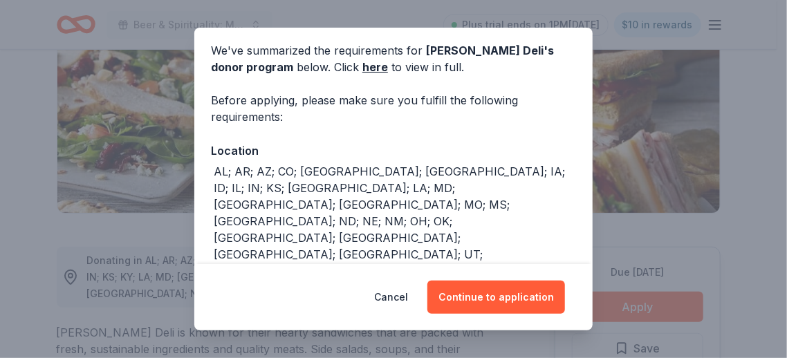
scroll to position [131, 0]
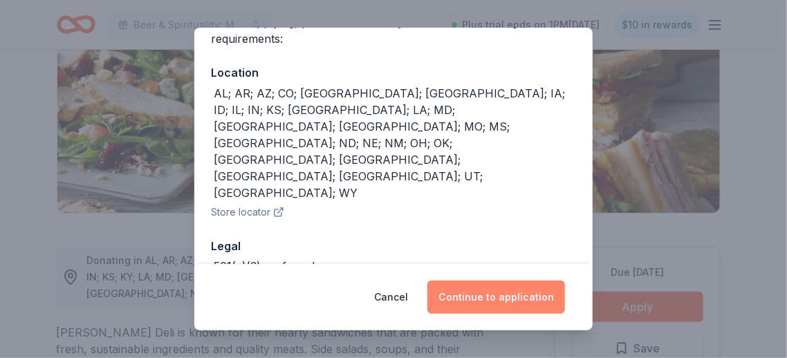
click at [496, 304] on button "Continue to application" at bounding box center [496, 297] width 138 height 33
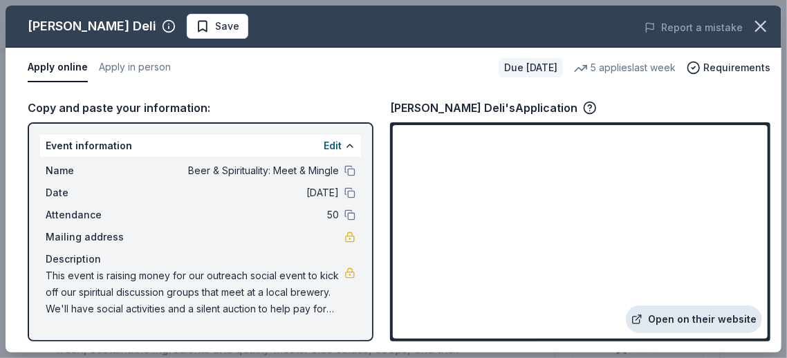
click at [693, 322] on link "Open on their website" at bounding box center [694, 320] width 136 height 28
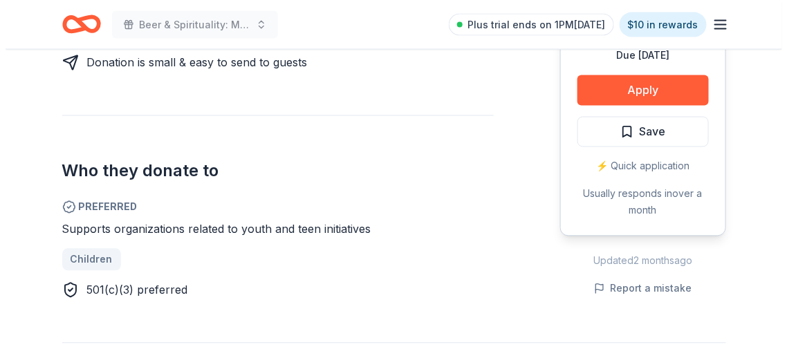
scroll to position [691, 0]
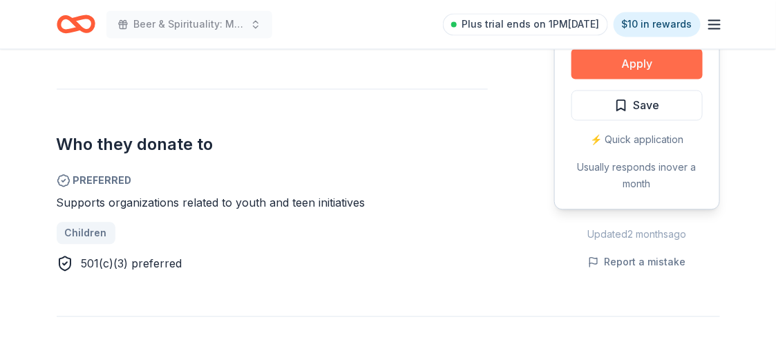
click at [609, 69] on button "Apply" at bounding box center [637, 64] width 131 height 30
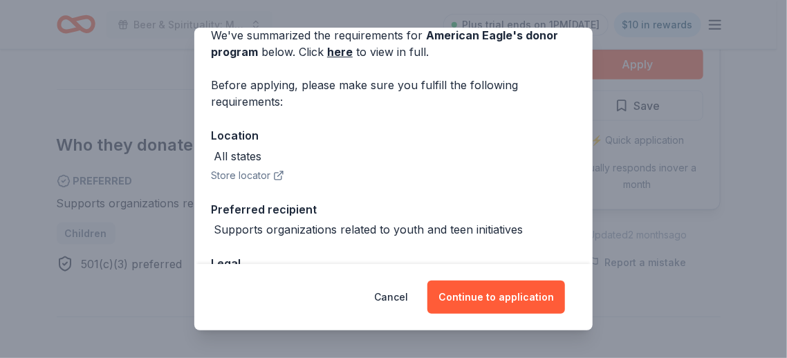
scroll to position [169, 0]
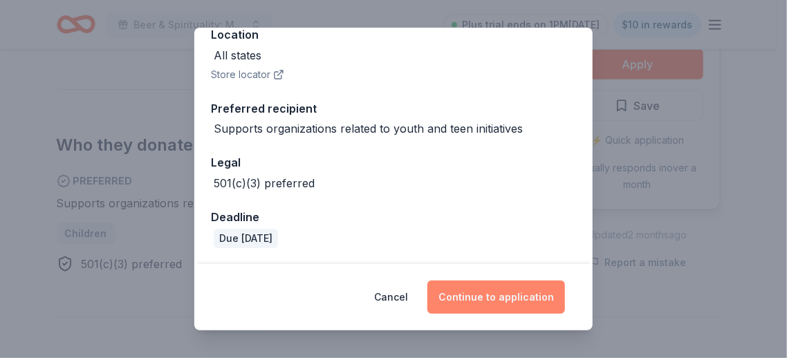
click at [501, 297] on button "Continue to application" at bounding box center [496, 297] width 138 height 33
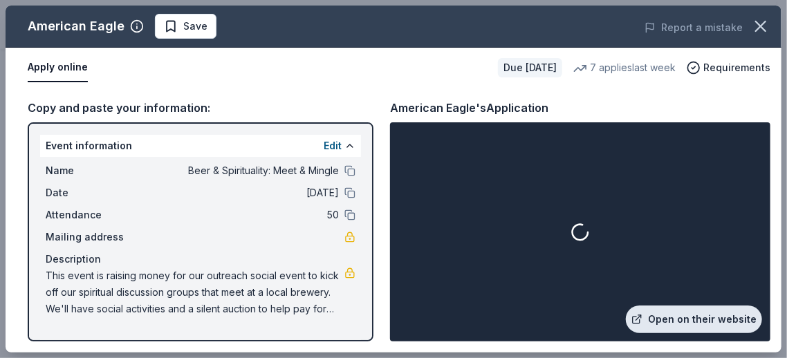
click at [732, 314] on link "Open on their website" at bounding box center [694, 320] width 136 height 28
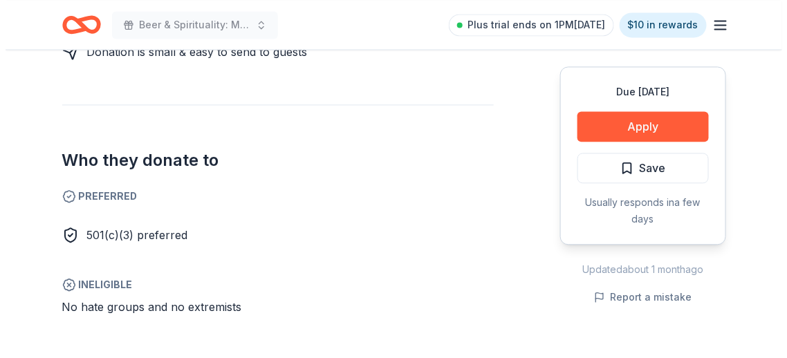
scroll to position [760, 0]
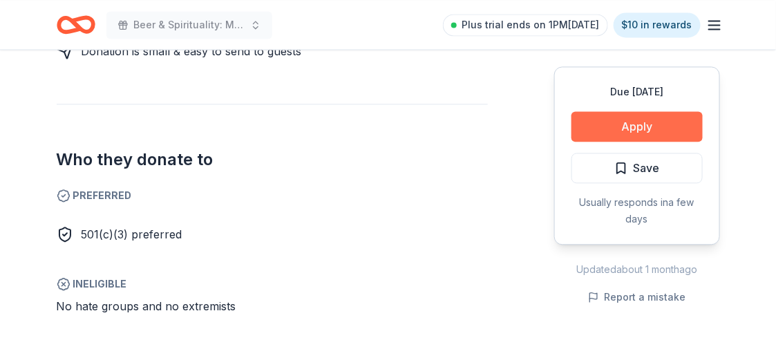
click at [624, 127] on button "Apply" at bounding box center [637, 126] width 131 height 30
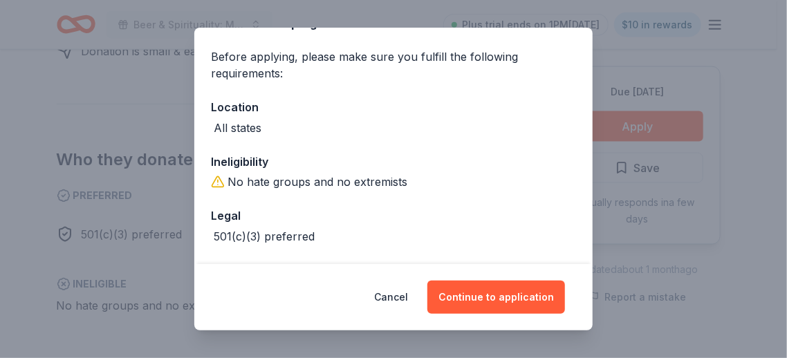
scroll to position [0, 0]
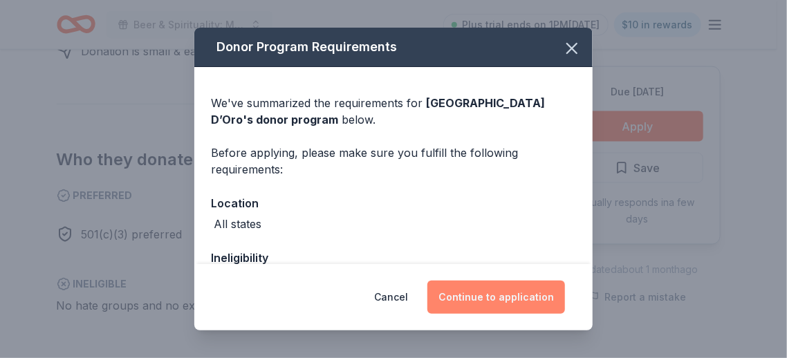
click at [527, 296] on button "Continue to application" at bounding box center [496, 297] width 138 height 33
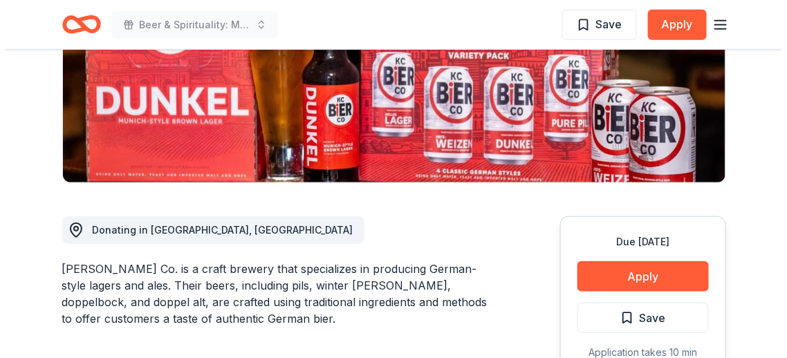
scroll to position [277, 0]
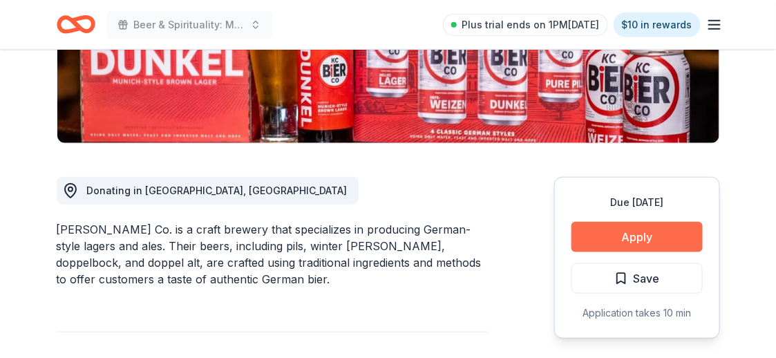
click at [620, 243] on button "Apply" at bounding box center [637, 237] width 131 height 30
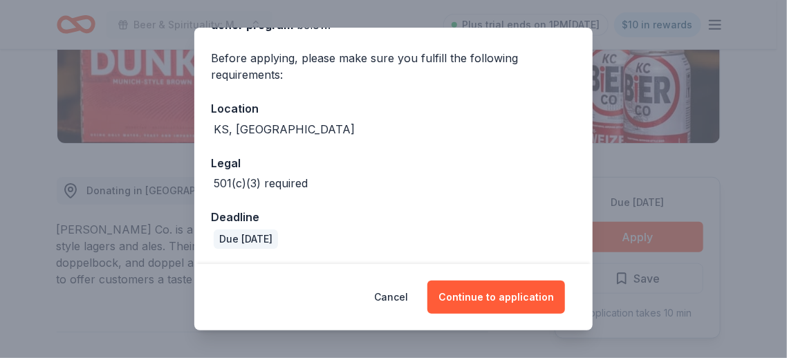
scroll to position [95, 0]
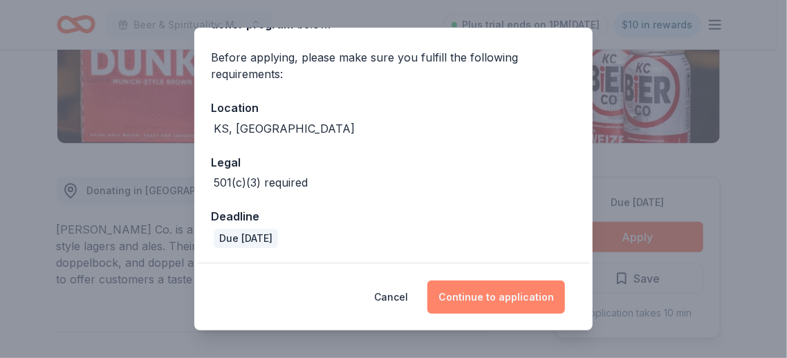
click at [490, 295] on button "Continue to application" at bounding box center [496, 297] width 138 height 33
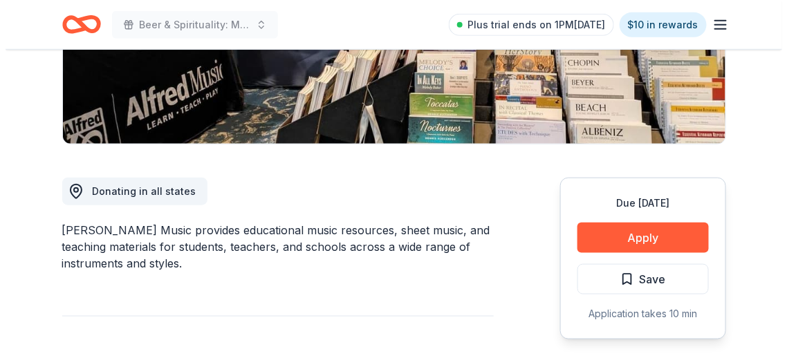
scroll to position [277, 0]
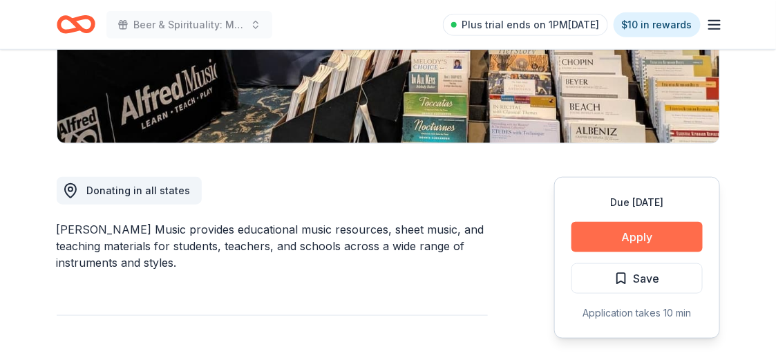
click at [618, 239] on button "Apply" at bounding box center [637, 237] width 131 height 30
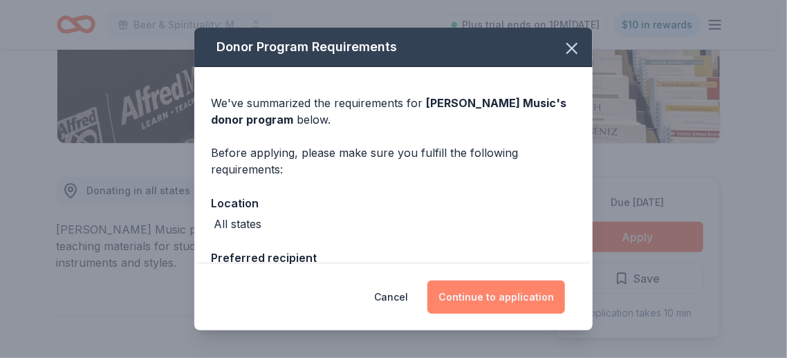
click at [501, 299] on button "Continue to application" at bounding box center [496, 297] width 138 height 33
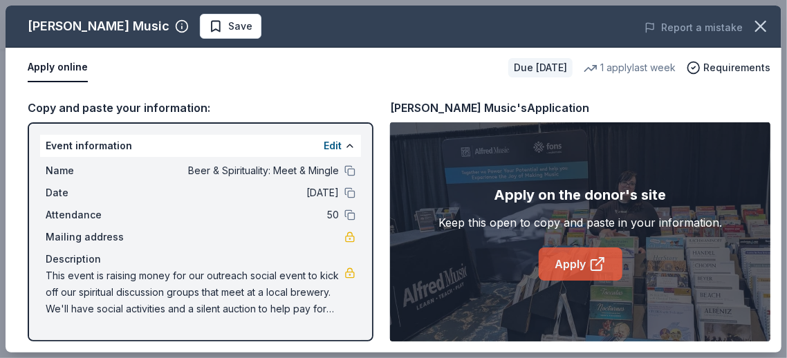
click at [560, 259] on link "Apply" at bounding box center [581, 264] width 84 height 33
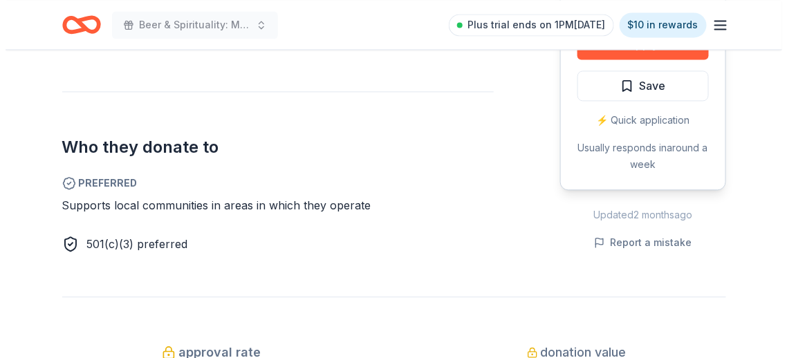
scroll to position [622, 0]
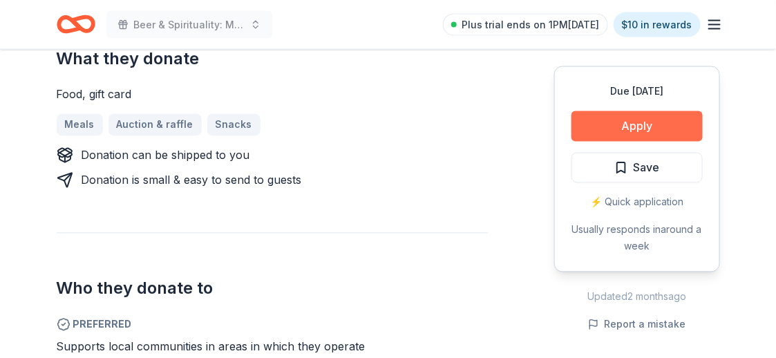
click at [630, 129] on button "Apply" at bounding box center [637, 126] width 131 height 30
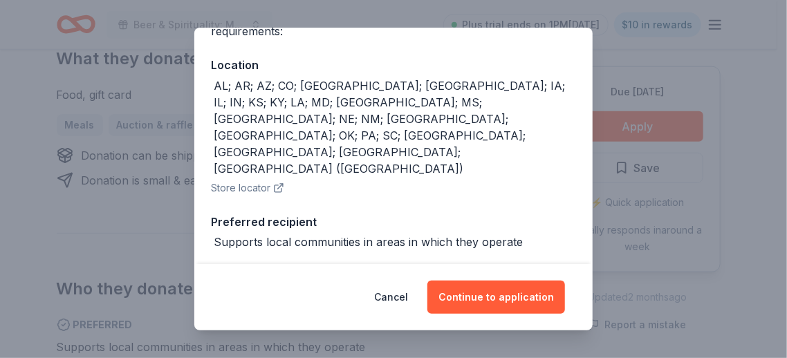
scroll to position [185, 0]
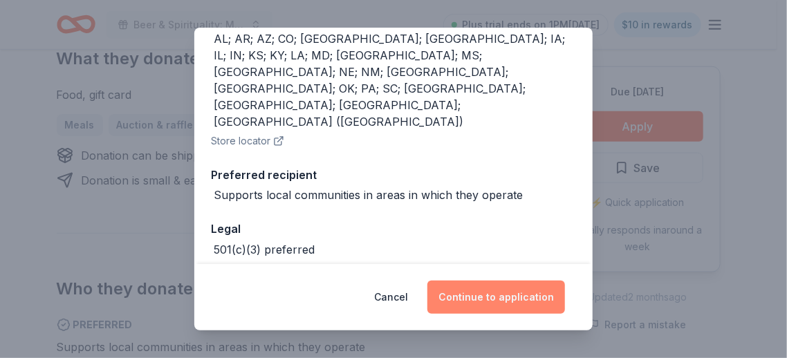
click at [478, 299] on button "Continue to application" at bounding box center [496, 297] width 138 height 33
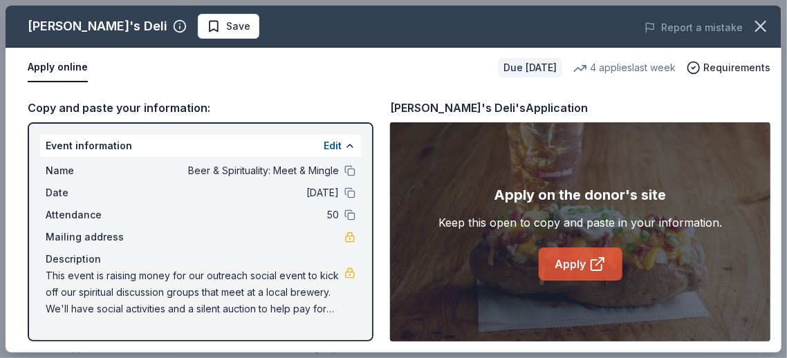
click at [571, 275] on link "Apply" at bounding box center [581, 264] width 84 height 33
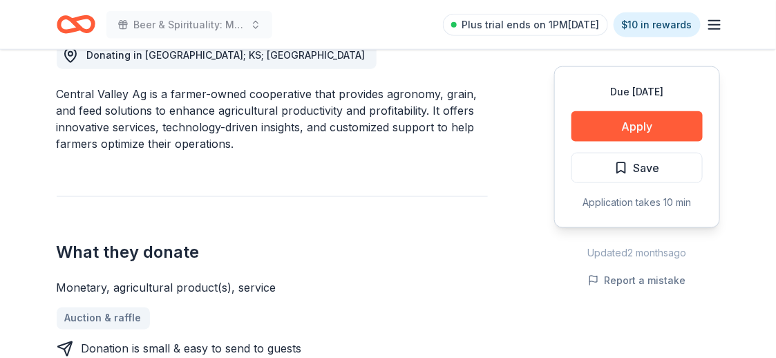
scroll to position [346, 0]
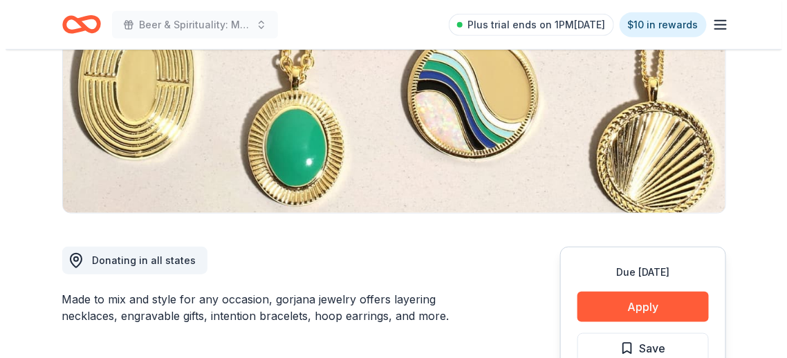
scroll to position [346, 0]
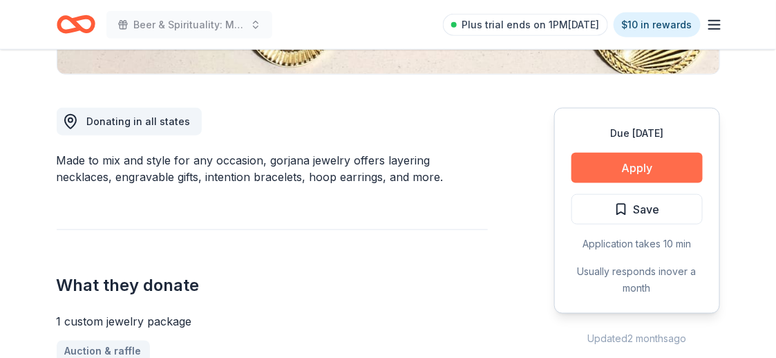
click at [657, 169] on button "Apply" at bounding box center [637, 168] width 131 height 30
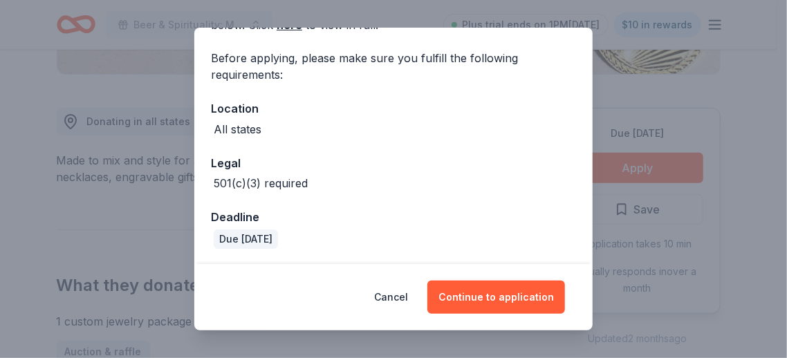
scroll to position [95, 0]
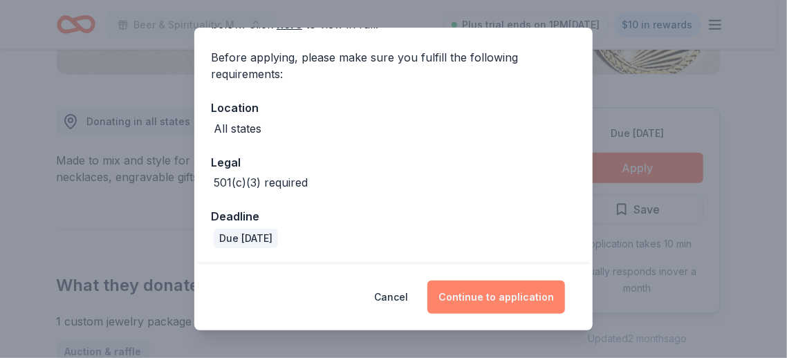
click at [483, 294] on button "Continue to application" at bounding box center [496, 297] width 138 height 33
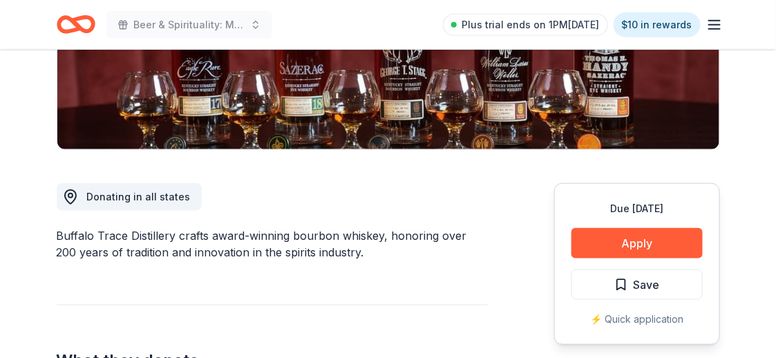
scroll to position [277, 0]
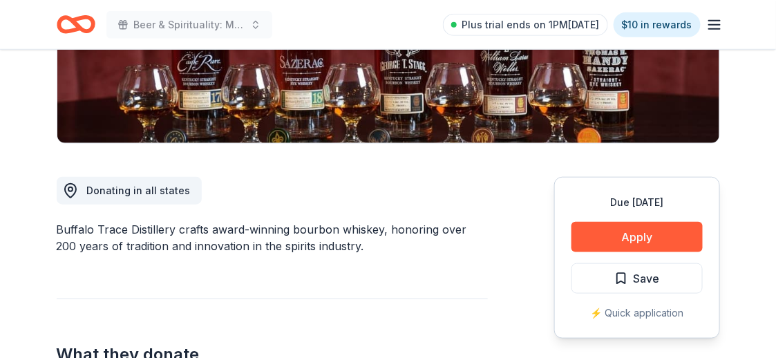
drag, startPoint x: 651, startPoint y: 241, endPoint x: 751, endPoint y: 253, distance: 100.3
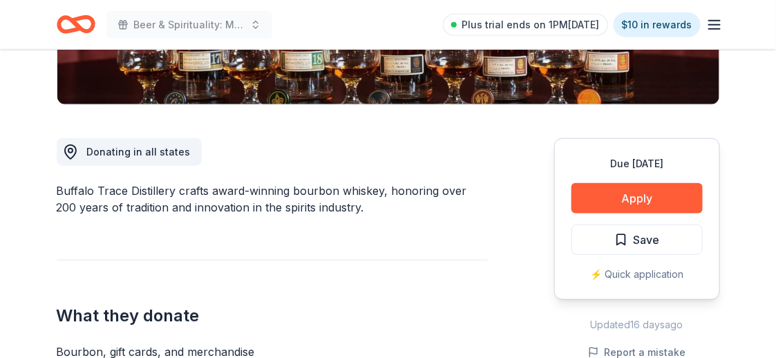
scroll to position [346, 0]
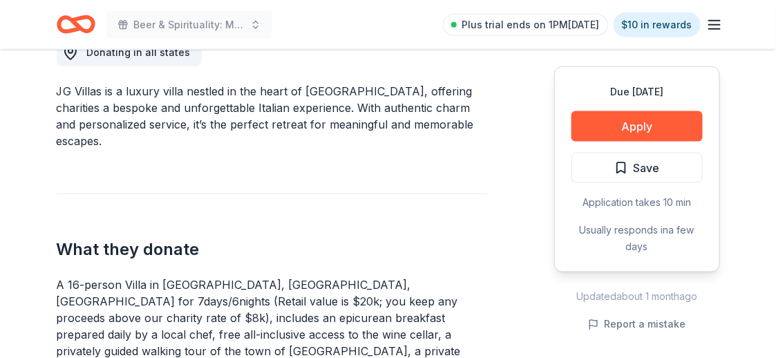
scroll to position [483, 0]
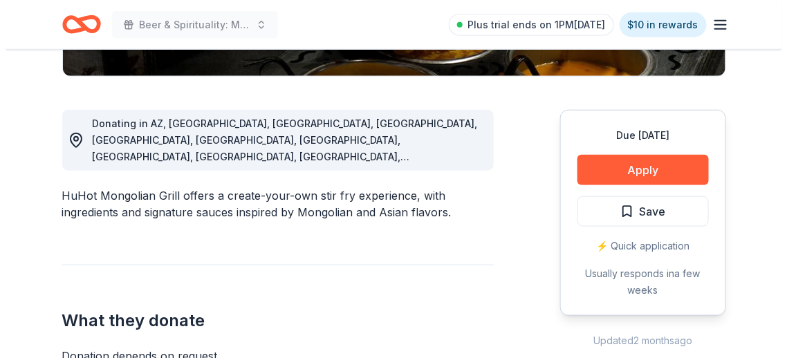
scroll to position [346, 0]
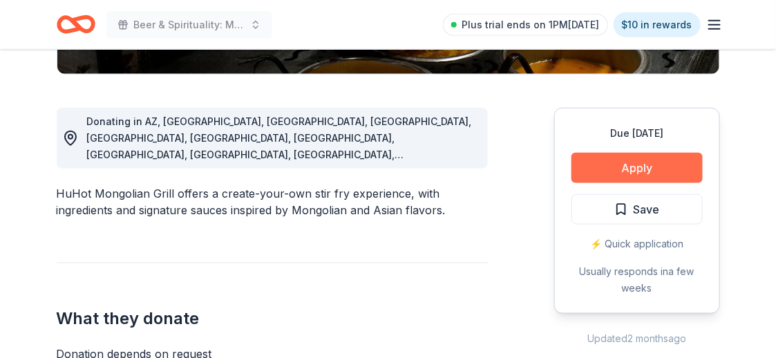
click at [626, 159] on button "Apply" at bounding box center [637, 168] width 131 height 30
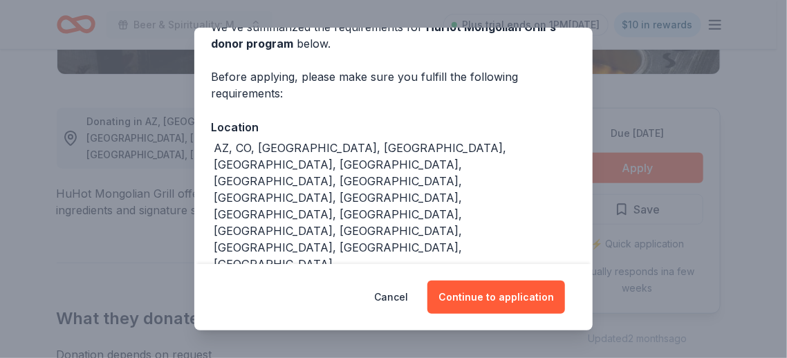
scroll to position [77, 0]
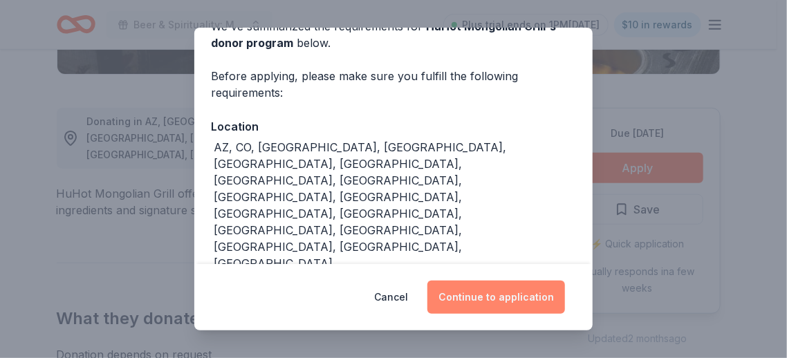
click at [519, 308] on button "Continue to application" at bounding box center [496, 297] width 138 height 33
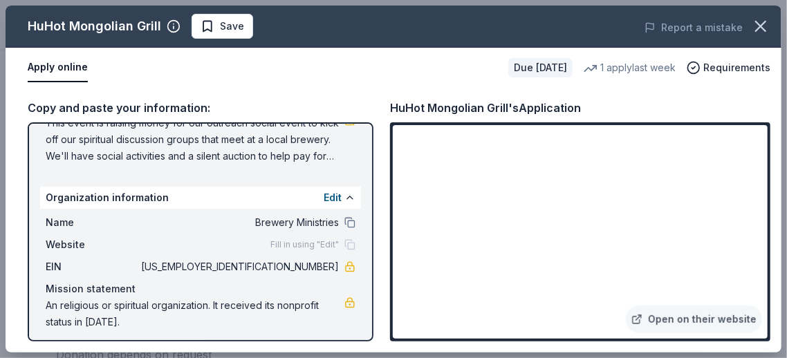
scroll to position [158, 0]
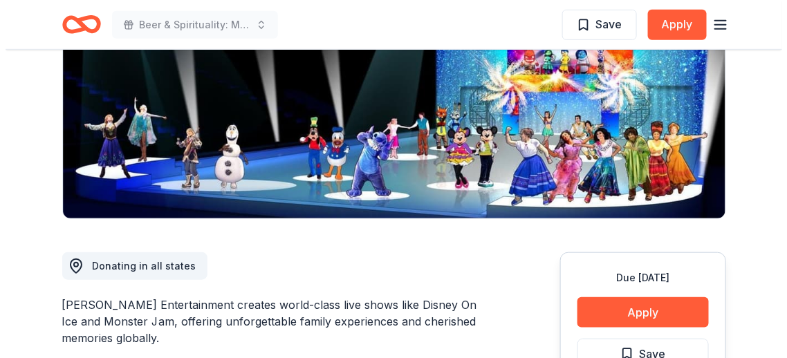
scroll to position [415, 0]
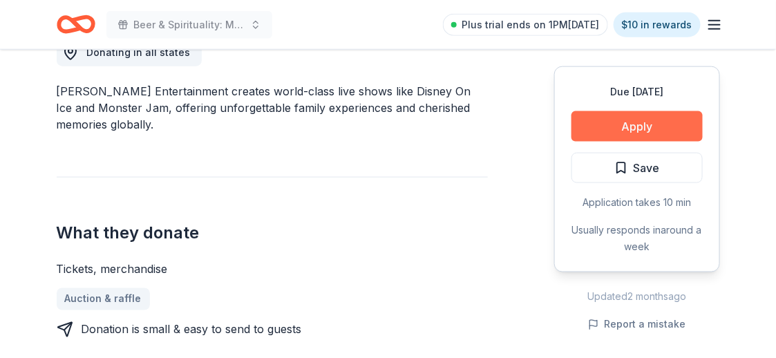
click at [606, 133] on button "Apply" at bounding box center [637, 126] width 131 height 30
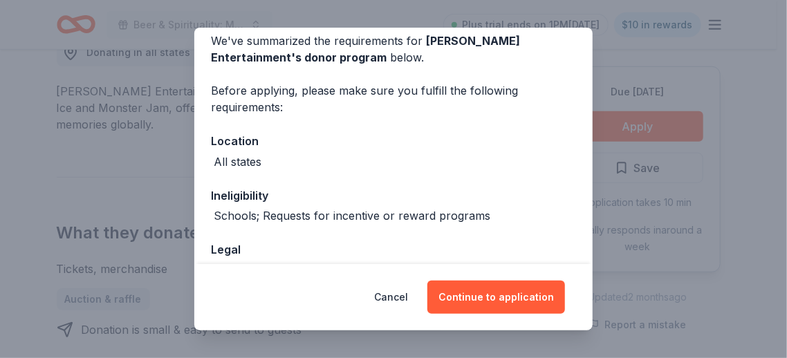
scroll to position [149, 0]
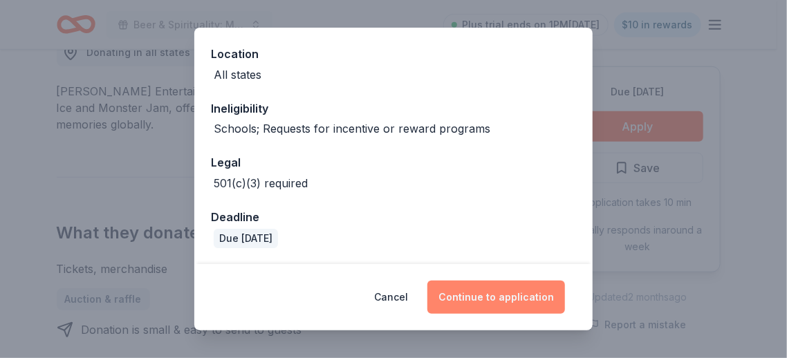
click at [479, 292] on button "Continue to application" at bounding box center [496, 297] width 138 height 33
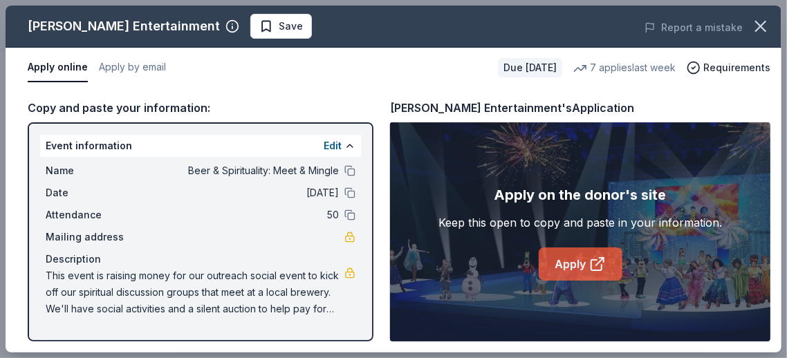
click at [557, 268] on link "Apply" at bounding box center [581, 264] width 84 height 33
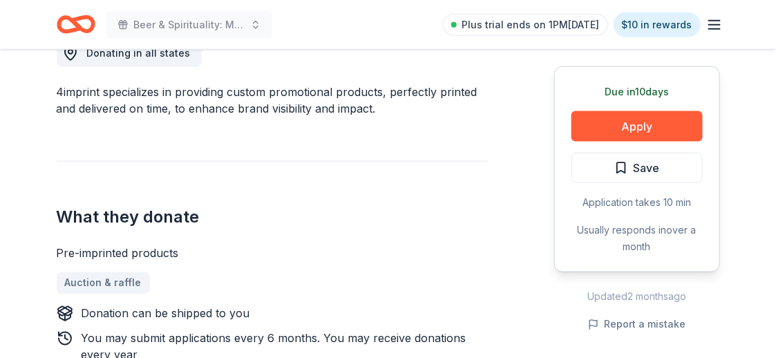
scroll to position [415, 0]
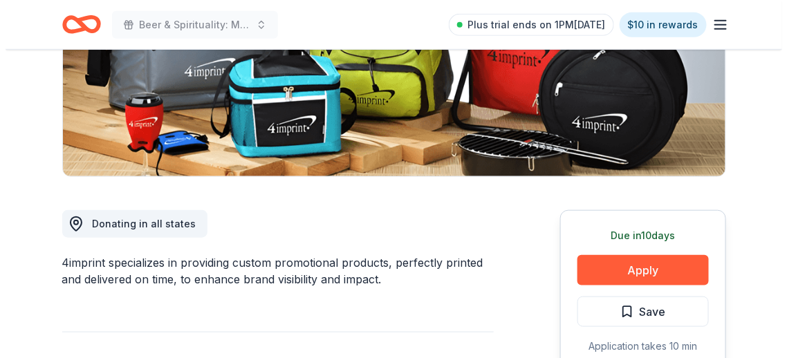
scroll to position [277, 0]
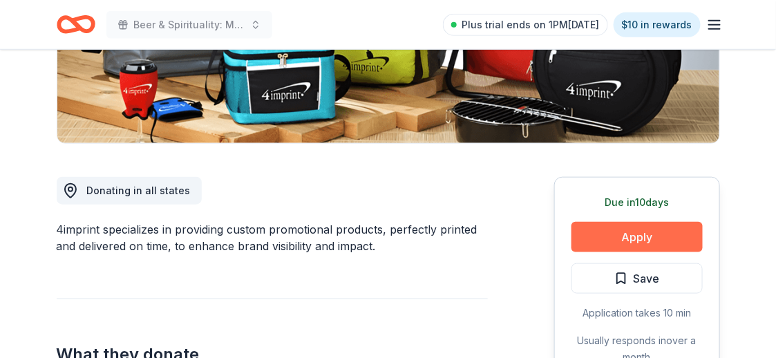
click at [635, 239] on button "Apply" at bounding box center [637, 237] width 131 height 30
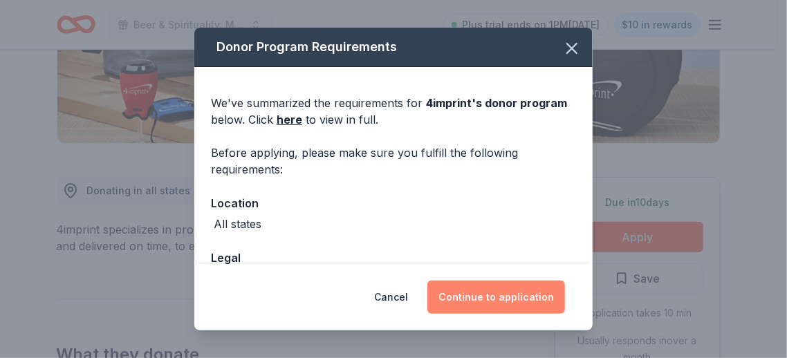
click at [499, 299] on button "Continue to application" at bounding box center [496, 297] width 138 height 33
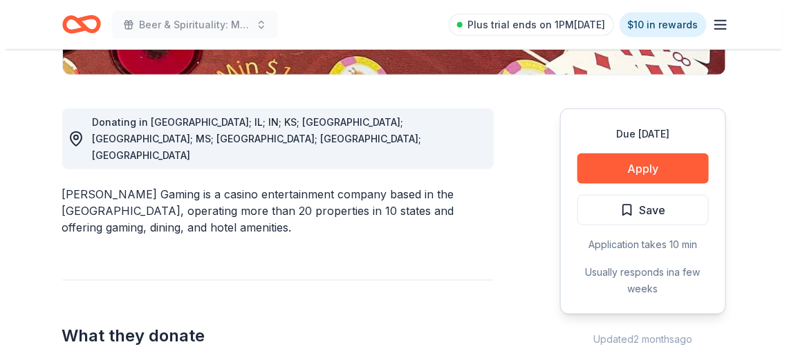
scroll to position [346, 0]
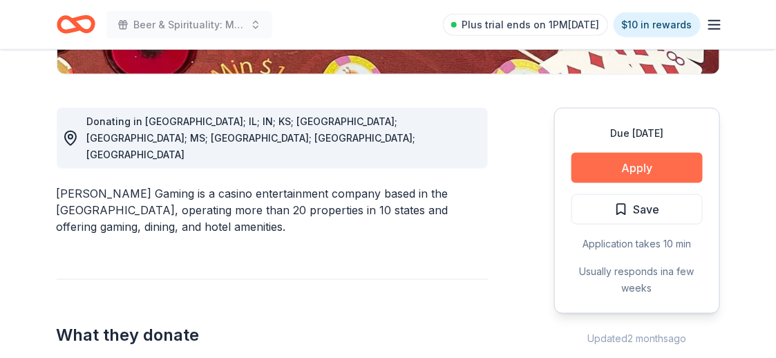
click at [621, 172] on button "Apply" at bounding box center [637, 168] width 131 height 30
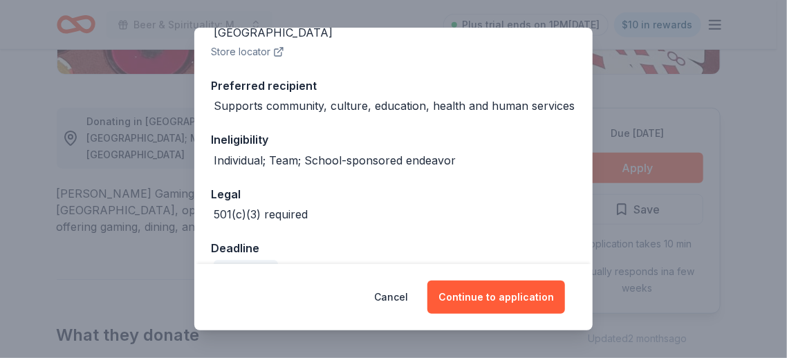
scroll to position [239, 0]
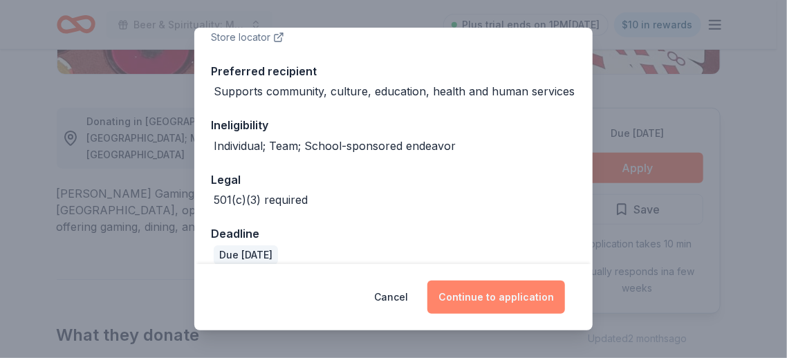
click at [495, 297] on button "Continue to application" at bounding box center [496, 297] width 138 height 33
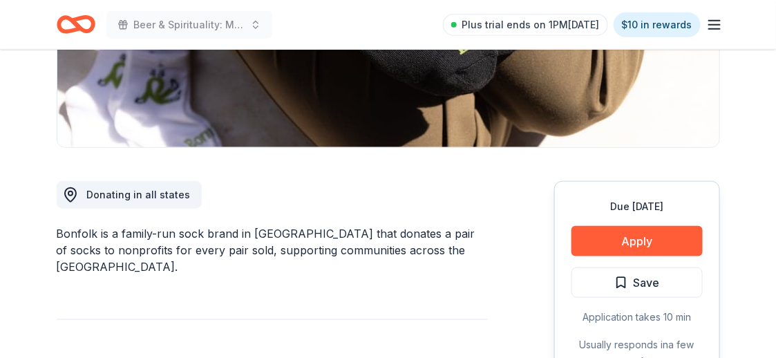
scroll to position [415, 0]
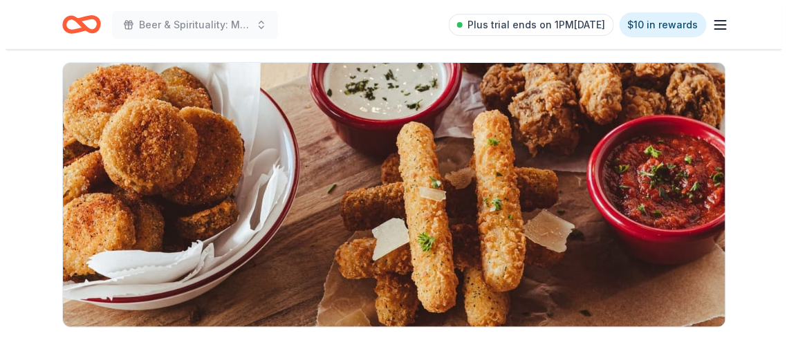
scroll to position [277, 0]
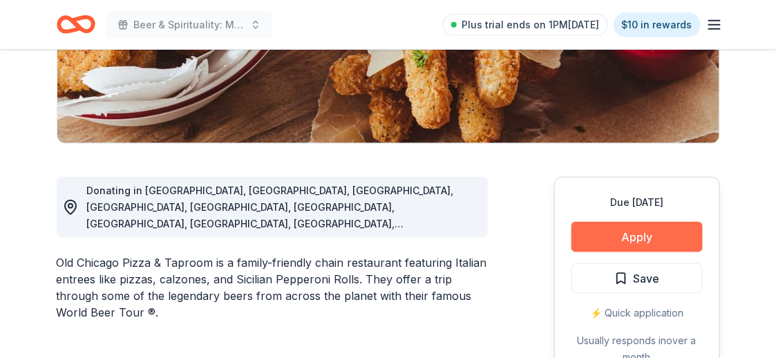
click at [615, 233] on button "Apply" at bounding box center [637, 237] width 131 height 30
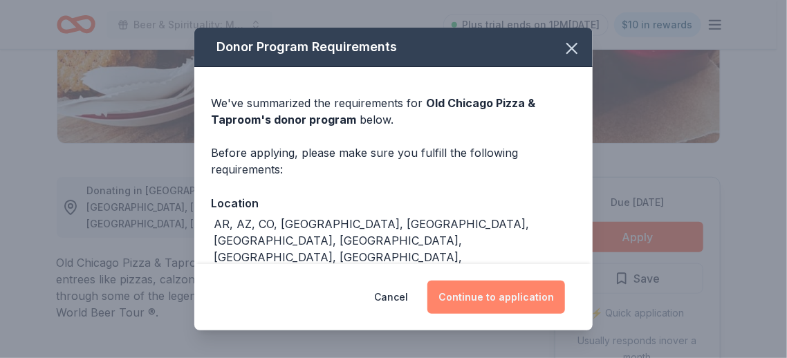
click at [515, 303] on button "Continue to application" at bounding box center [496, 297] width 138 height 33
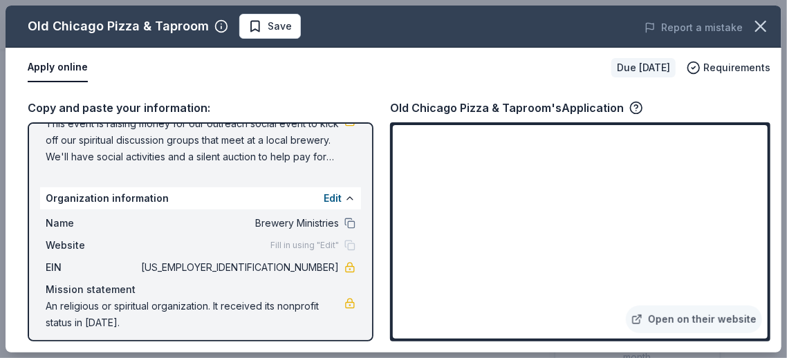
scroll to position [158, 0]
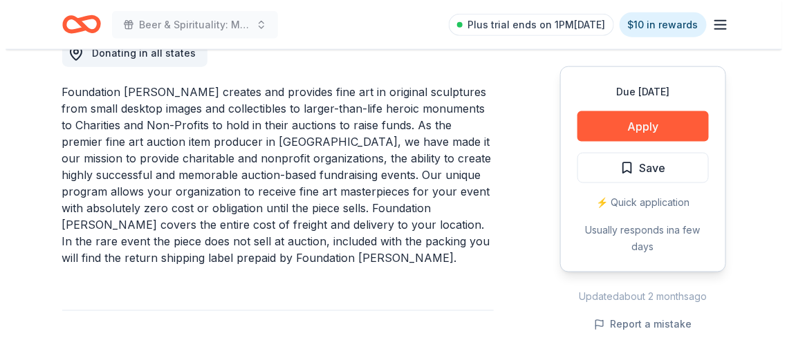
scroll to position [415, 0]
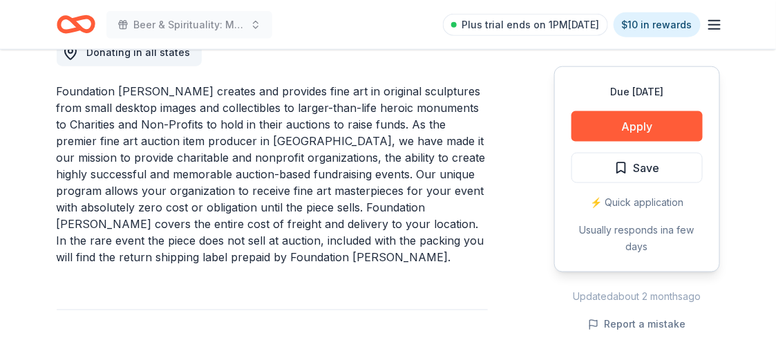
drag, startPoint x: 133, startPoint y: 239, endPoint x: 297, endPoint y: 250, distance: 164.9
click at [297, 250] on div "Foundation [PERSON_NAME] creates and provides fine art in original sculptures f…" at bounding box center [272, 174] width 431 height 183
click at [613, 123] on button "Apply" at bounding box center [637, 126] width 131 height 30
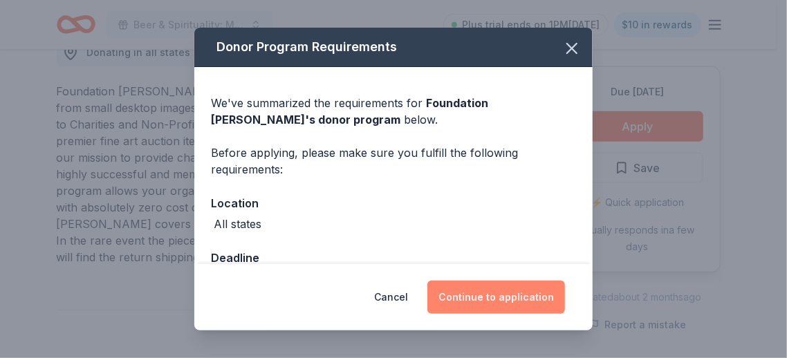
drag, startPoint x: 493, startPoint y: 297, endPoint x: 463, endPoint y: 297, distance: 30.4
click at [463, 297] on button "Continue to application" at bounding box center [496, 297] width 138 height 33
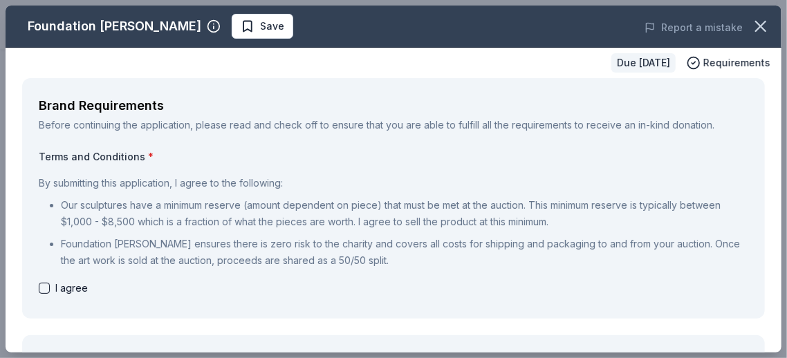
click at [440, 231] on ul "Our sculptures have a minimum reserve (amount dependent on piece) that must be …" at bounding box center [393, 233] width 709 height 72
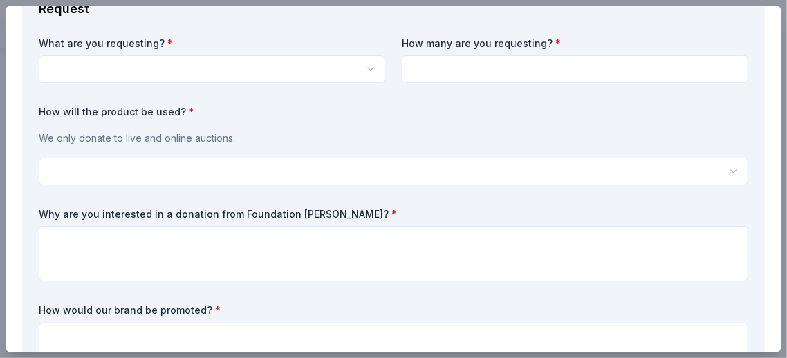
scroll to position [346, 0]
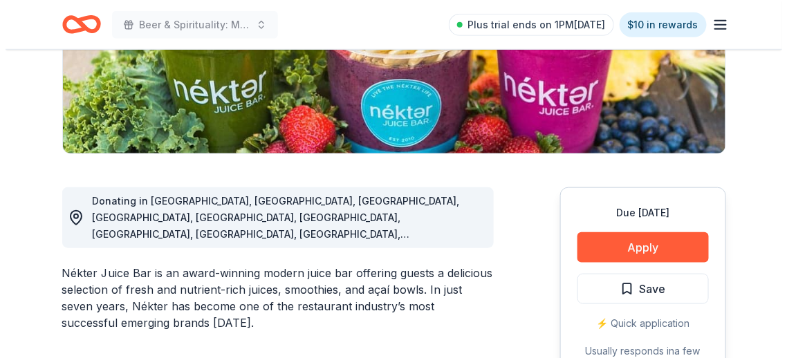
scroll to position [346, 0]
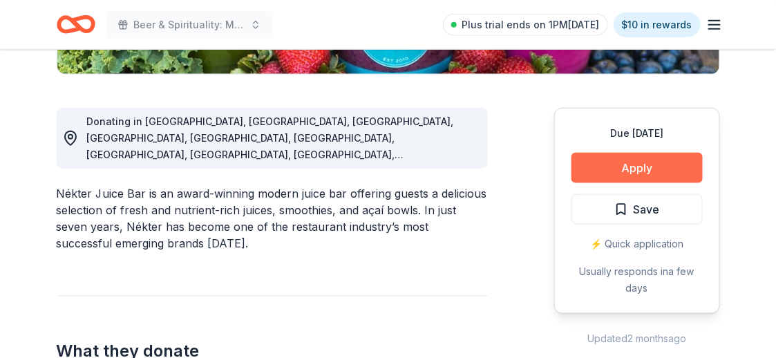
click at [607, 173] on button "Apply" at bounding box center [637, 168] width 131 height 30
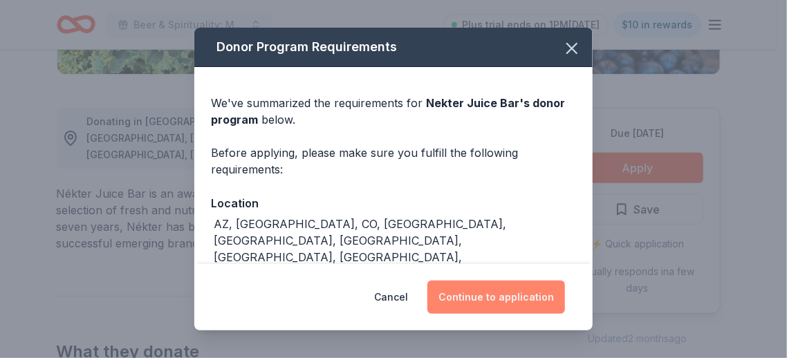
click at [499, 299] on button "Continue to application" at bounding box center [496, 297] width 138 height 33
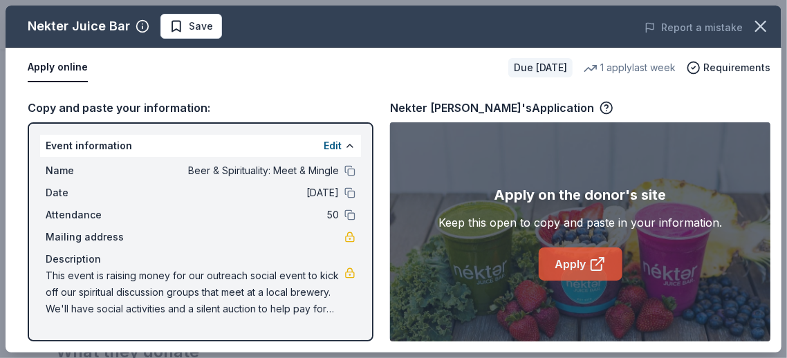
click at [584, 259] on link "Apply" at bounding box center [581, 264] width 84 height 33
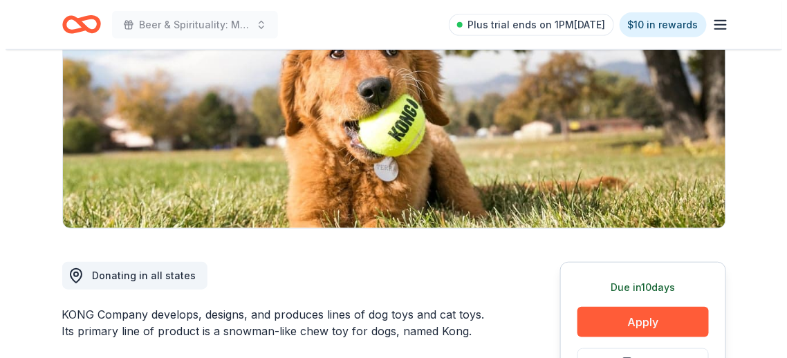
scroll to position [207, 0]
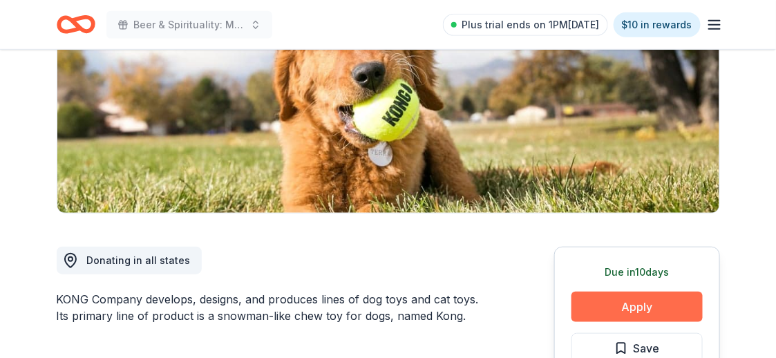
click at [622, 304] on button "Apply" at bounding box center [637, 307] width 131 height 30
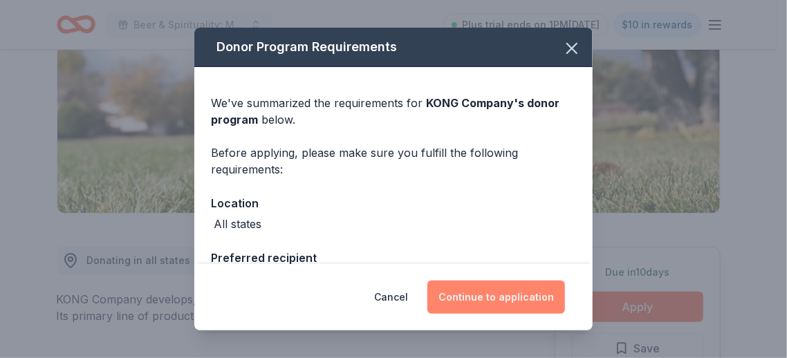
click at [483, 296] on button "Continue to application" at bounding box center [496, 297] width 138 height 33
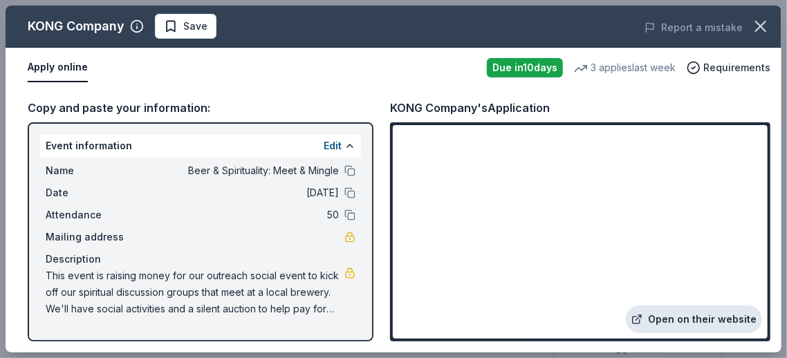
click at [689, 319] on link "Open on their website" at bounding box center [694, 320] width 136 height 28
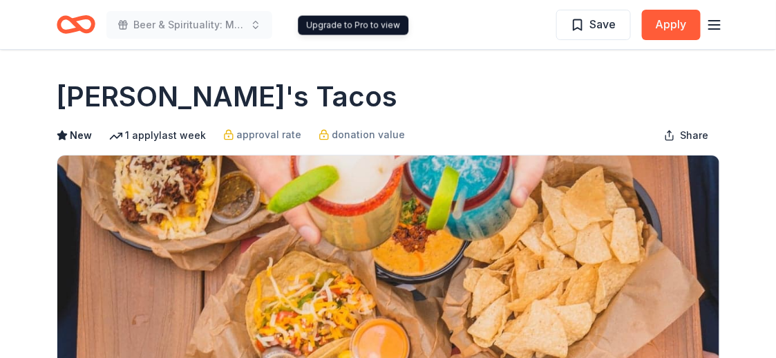
scroll to position [277, 0]
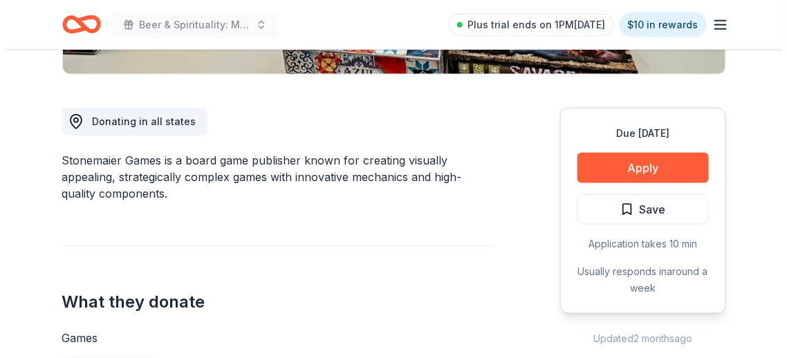
scroll to position [415, 0]
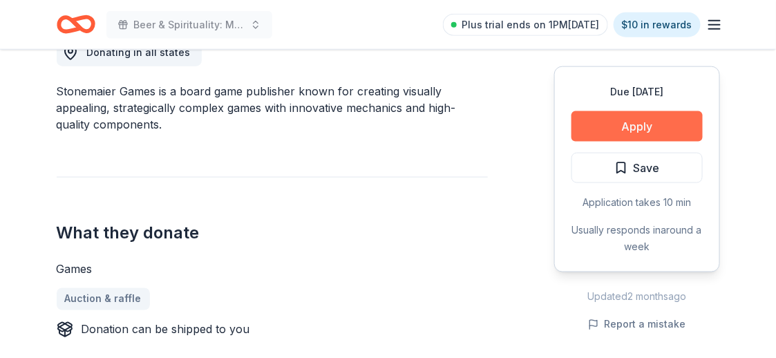
click at [632, 124] on button "Apply" at bounding box center [637, 126] width 131 height 30
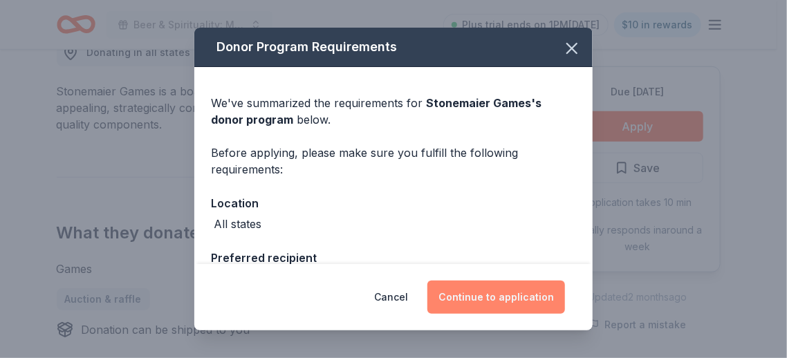
click at [487, 301] on button "Continue to application" at bounding box center [496, 297] width 138 height 33
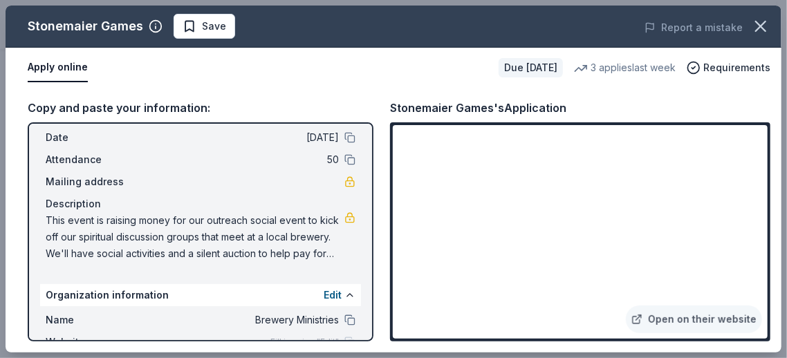
scroll to position [158, 0]
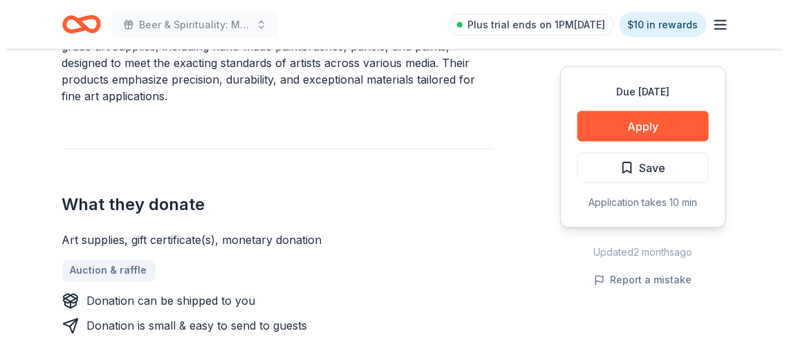
scroll to position [483, 0]
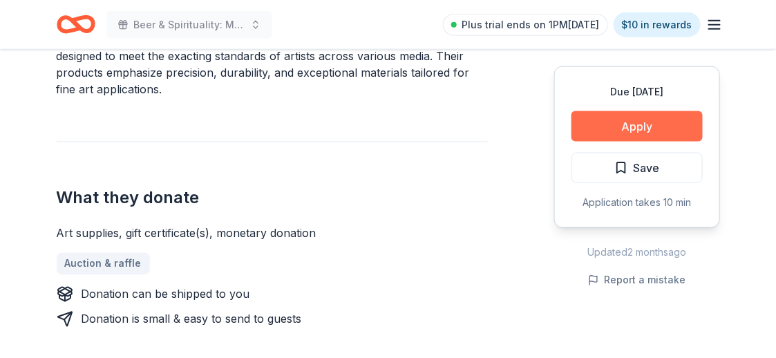
click at [612, 124] on button "Apply" at bounding box center [637, 126] width 131 height 30
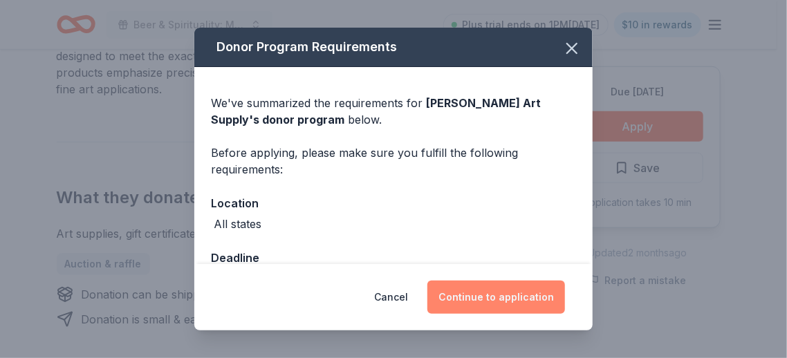
click at [496, 292] on button "Continue to application" at bounding box center [496, 297] width 138 height 33
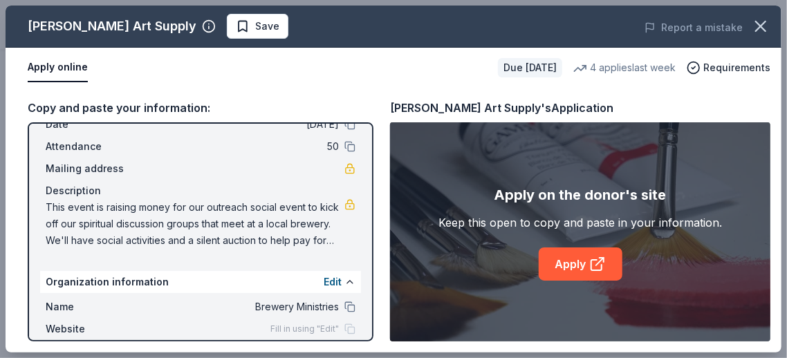
scroll to position [138, 0]
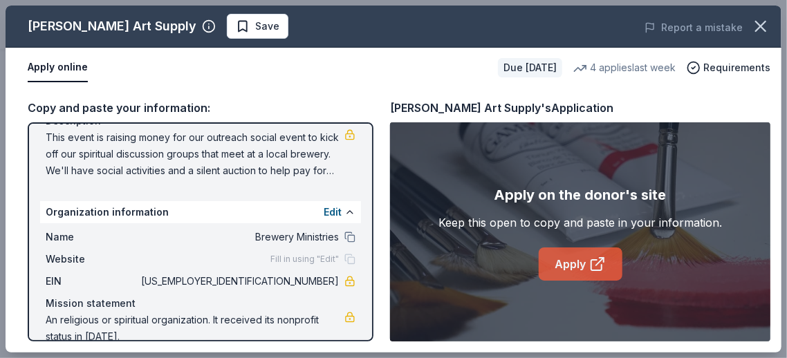
click at [577, 259] on link "Apply" at bounding box center [581, 264] width 84 height 33
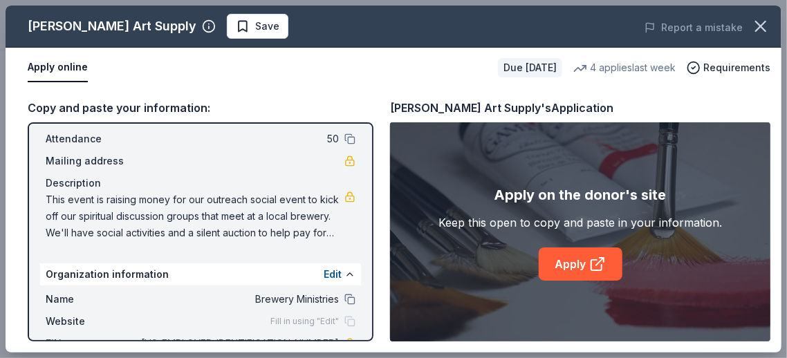
scroll to position [0, 0]
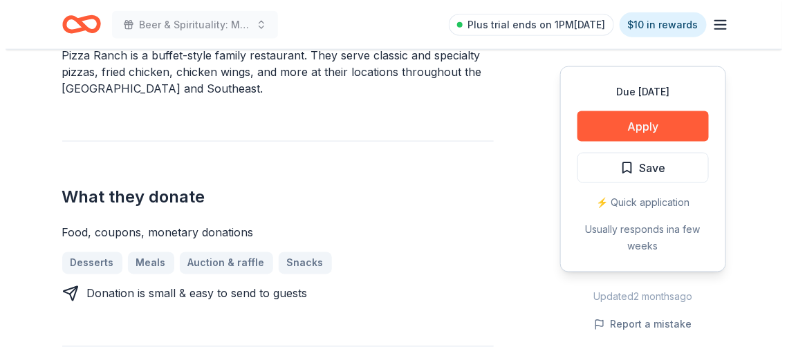
scroll to position [483, 0]
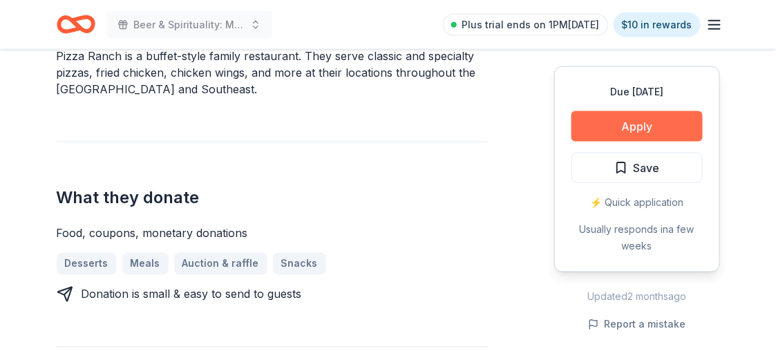
click at [610, 137] on button "Apply" at bounding box center [637, 126] width 131 height 30
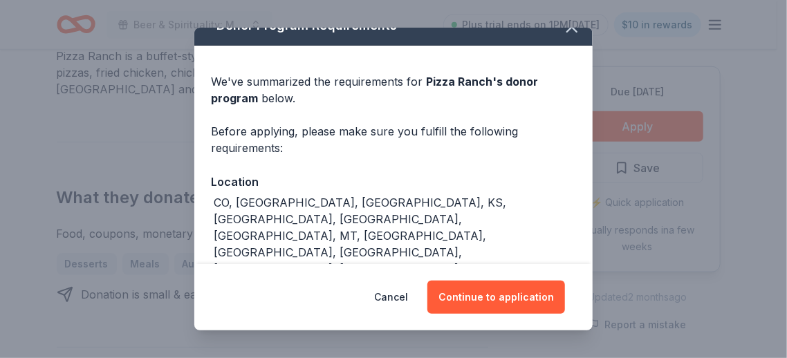
scroll to position [60, 0]
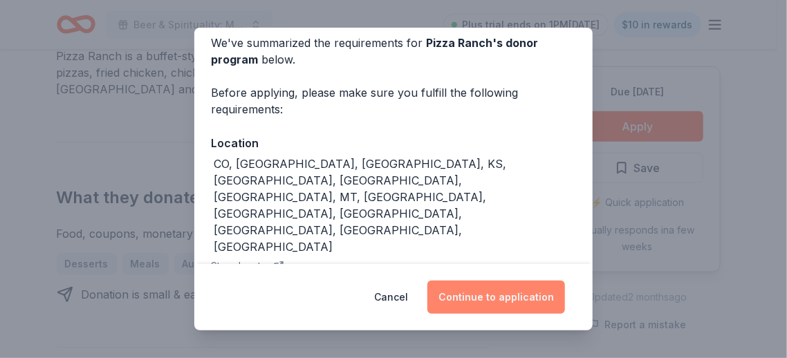
click at [516, 299] on button "Continue to application" at bounding box center [496, 297] width 138 height 33
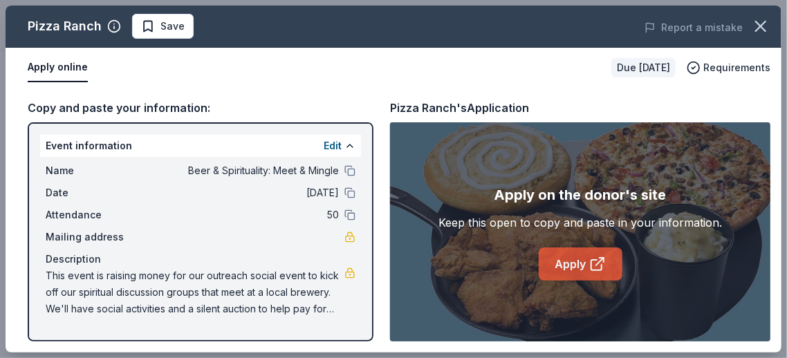
click at [590, 257] on icon at bounding box center [597, 264] width 17 height 17
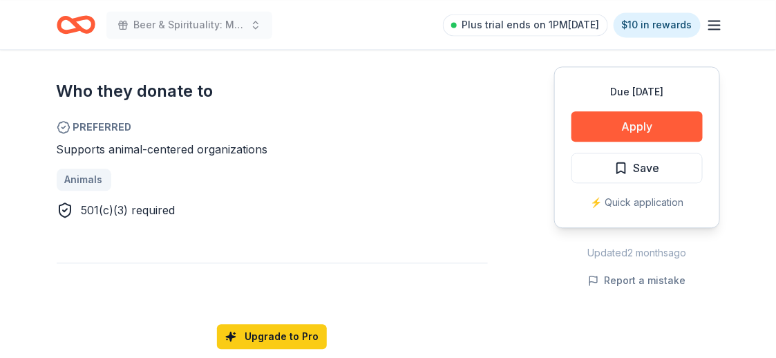
scroll to position [830, 0]
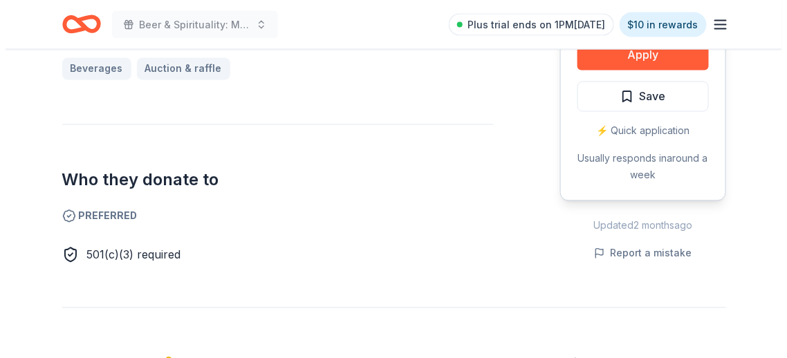
scroll to position [553, 0]
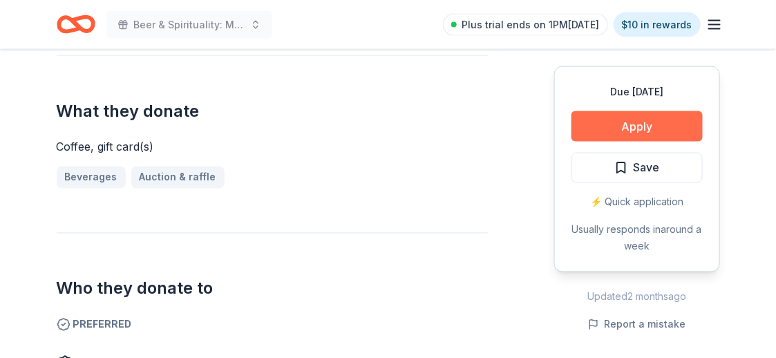
click at [637, 124] on button "Apply" at bounding box center [637, 126] width 131 height 30
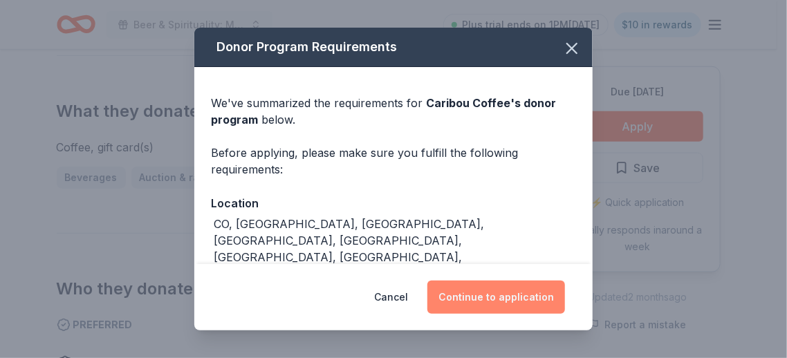
click at [520, 290] on button "Continue to application" at bounding box center [496, 297] width 138 height 33
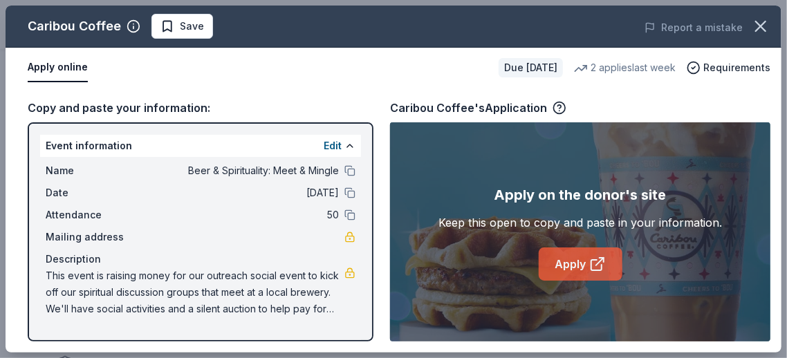
click at [578, 261] on link "Apply" at bounding box center [581, 264] width 84 height 33
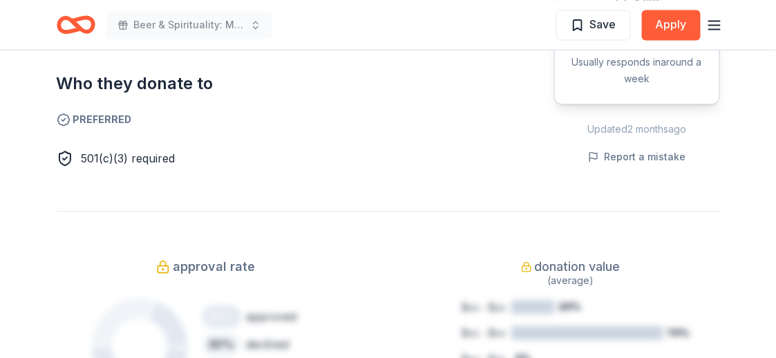
scroll to position [760, 0]
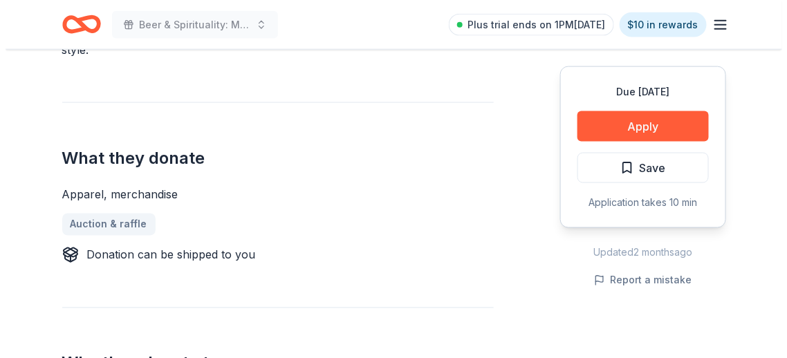
scroll to position [483, 0]
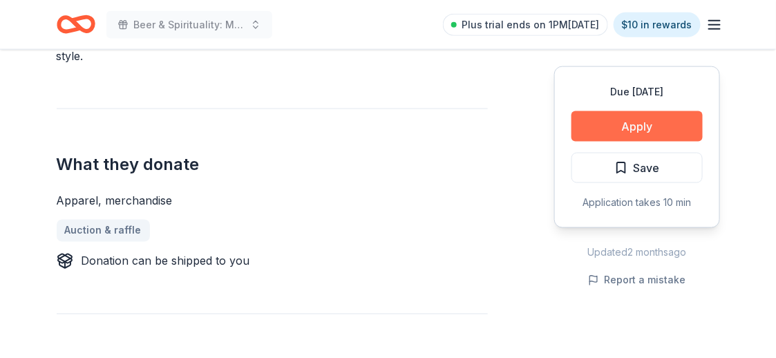
click at [613, 122] on button "Apply" at bounding box center [637, 126] width 131 height 30
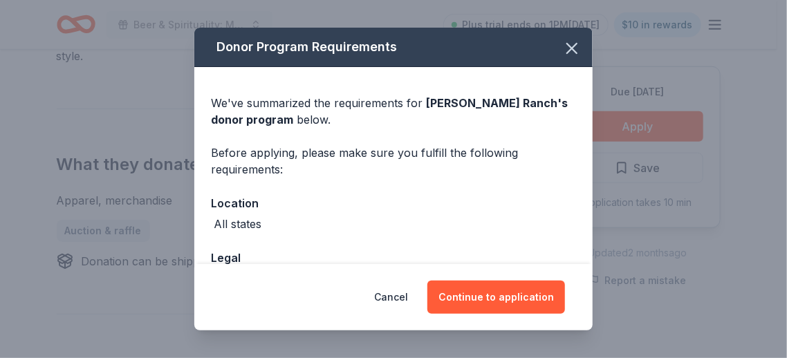
scroll to position [95, 0]
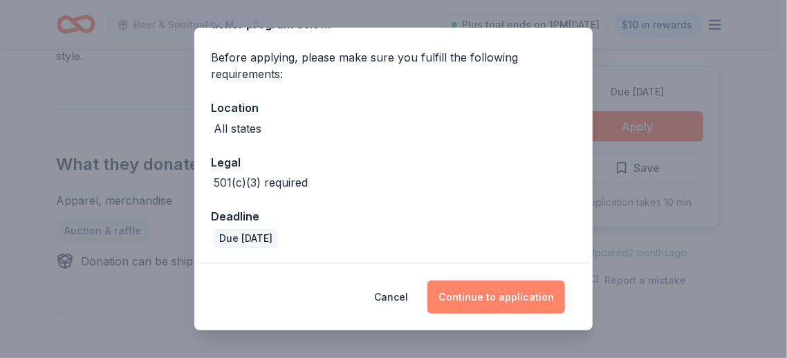
click at [499, 295] on button "Continue to application" at bounding box center [496, 297] width 138 height 33
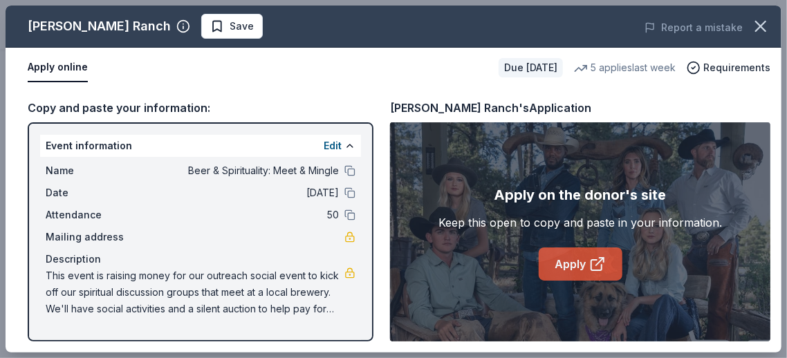
click at [568, 258] on link "Apply" at bounding box center [581, 264] width 84 height 33
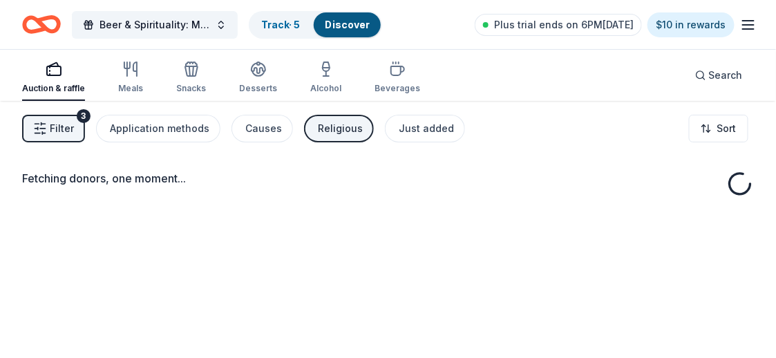
click at [51, 131] on span "Filter" at bounding box center [62, 128] width 24 height 17
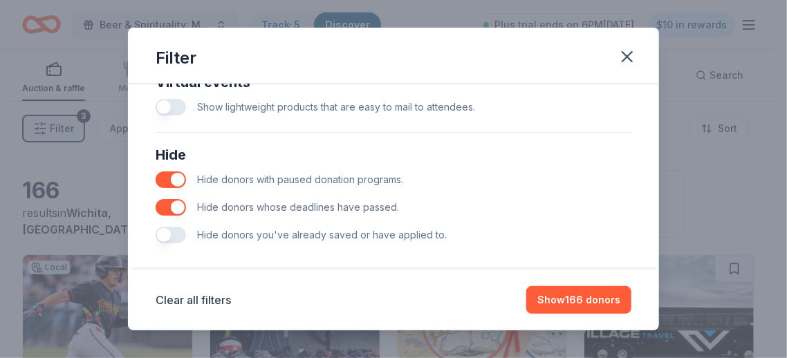
scroll to position [723, 0]
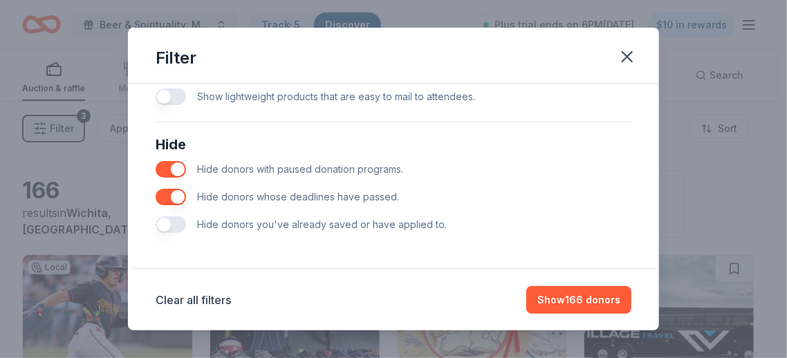
click at [179, 100] on button "button" at bounding box center [171, 96] width 30 height 17
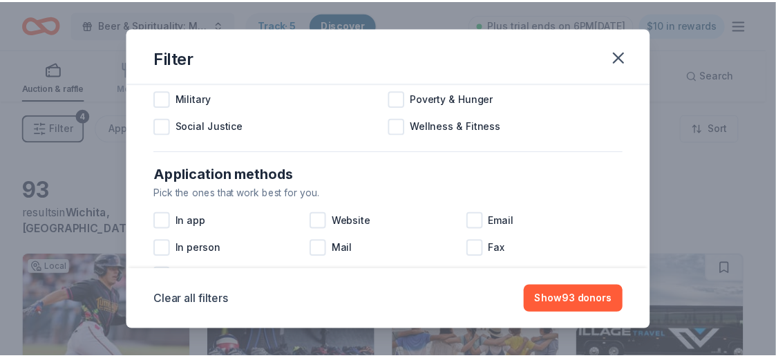
scroll to position [170, 0]
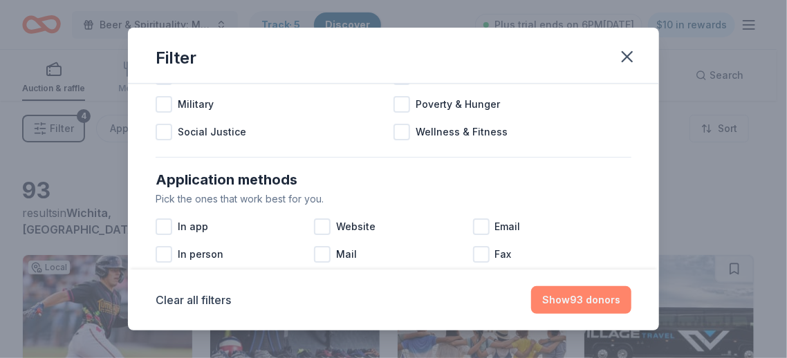
click at [579, 299] on button "Show 93 donors" at bounding box center [581, 300] width 100 height 28
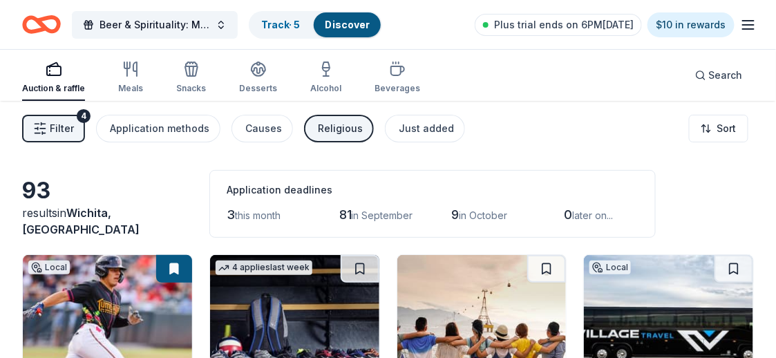
click at [71, 227] on span "in [GEOGRAPHIC_DATA], [GEOGRAPHIC_DATA]" at bounding box center [81, 221] width 118 height 30
click at [45, 26] on icon "Home" at bounding box center [47, 24] width 21 height 14
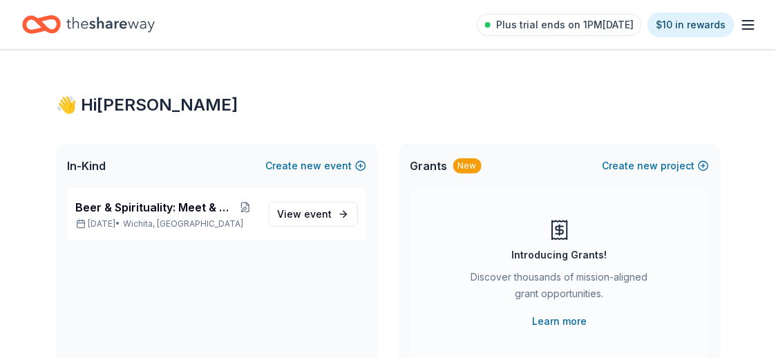
click at [752, 27] on icon "button" at bounding box center [748, 25] width 17 height 17
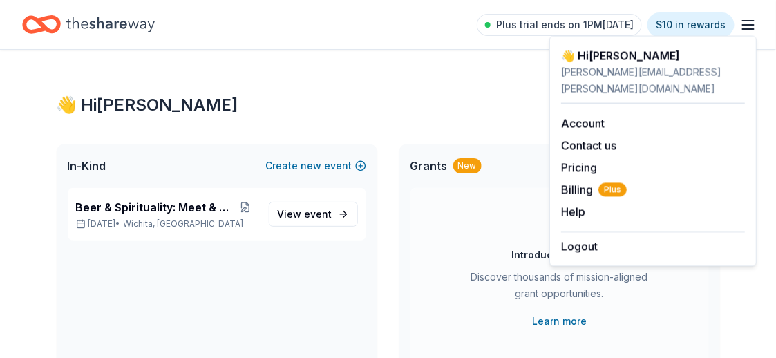
click at [752, 27] on icon "button" at bounding box center [748, 25] width 17 height 17
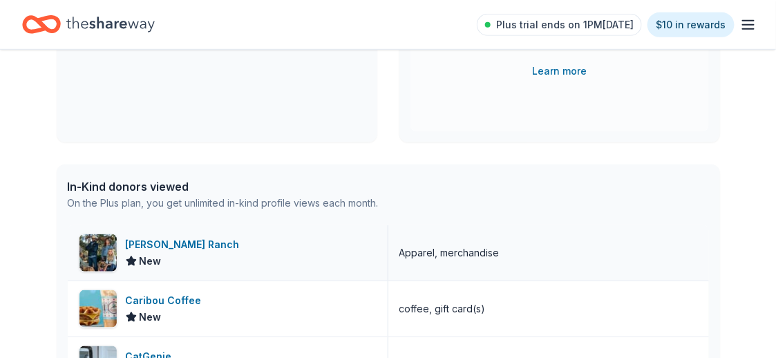
scroll to position [69, 0]
